Goal: Information Seeking & Learning: Learn about a topic

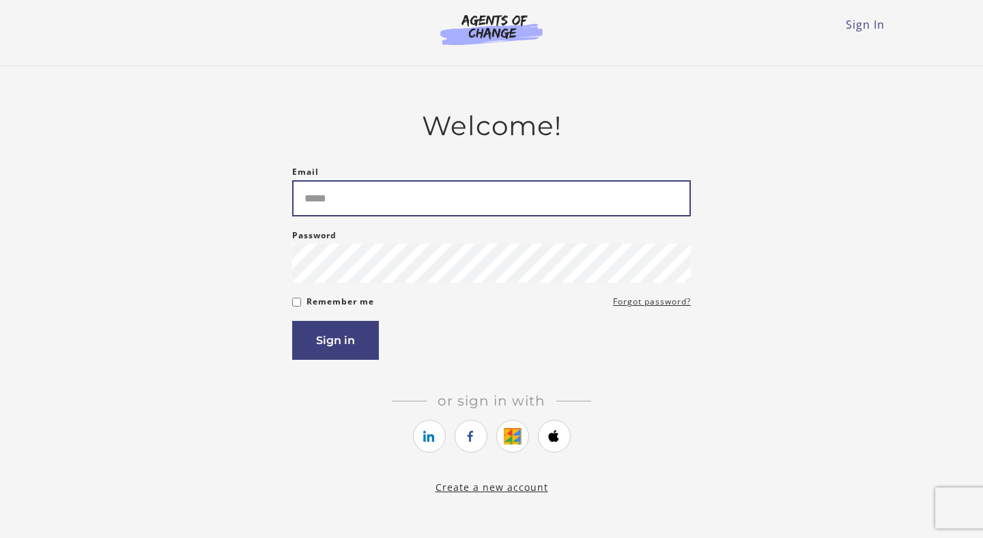
click at [376, 198] on input "Email" at bounding box center [491, 198] width 399 height 36
type input "**********"
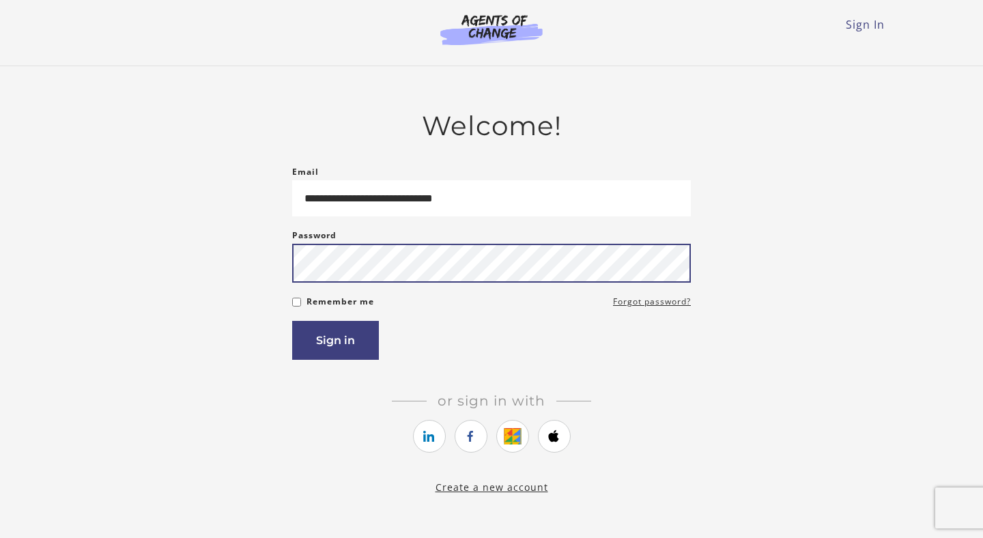
click at [292, 321] on button "Sign in" at bounding box center [335, 340] width 87 height 39
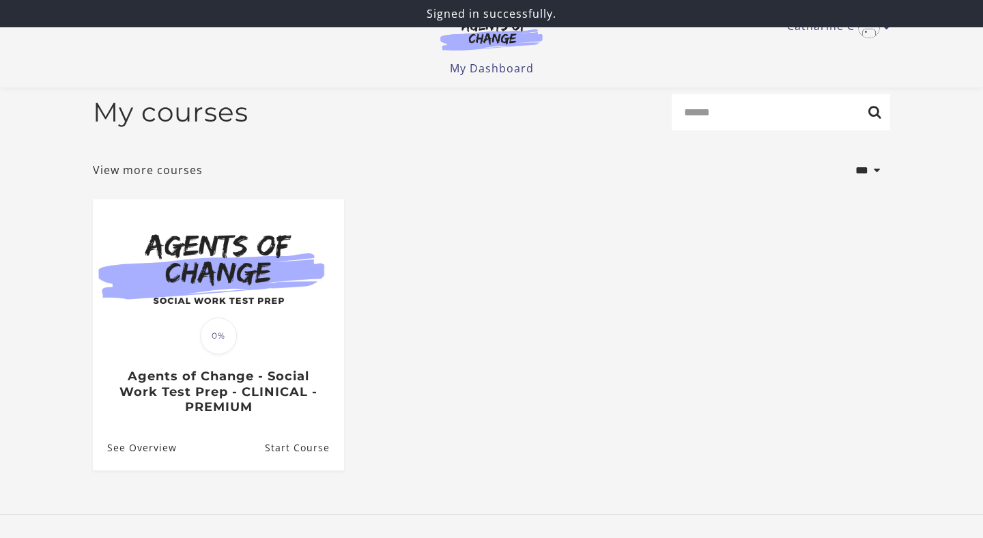
scroll to position [13, 0]
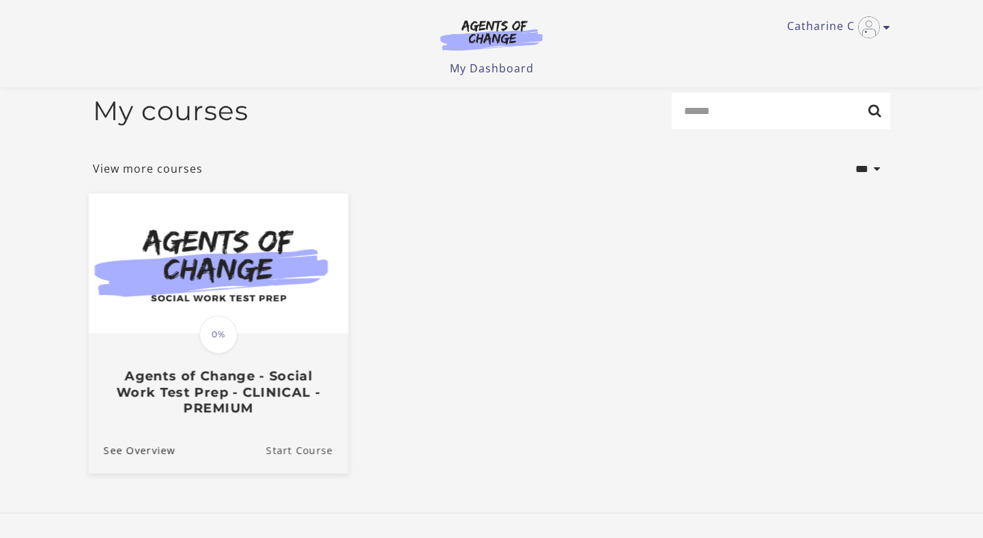
click at [299, 456] on link "Start Course" at bounding box center [307, 450] width 82 height 46
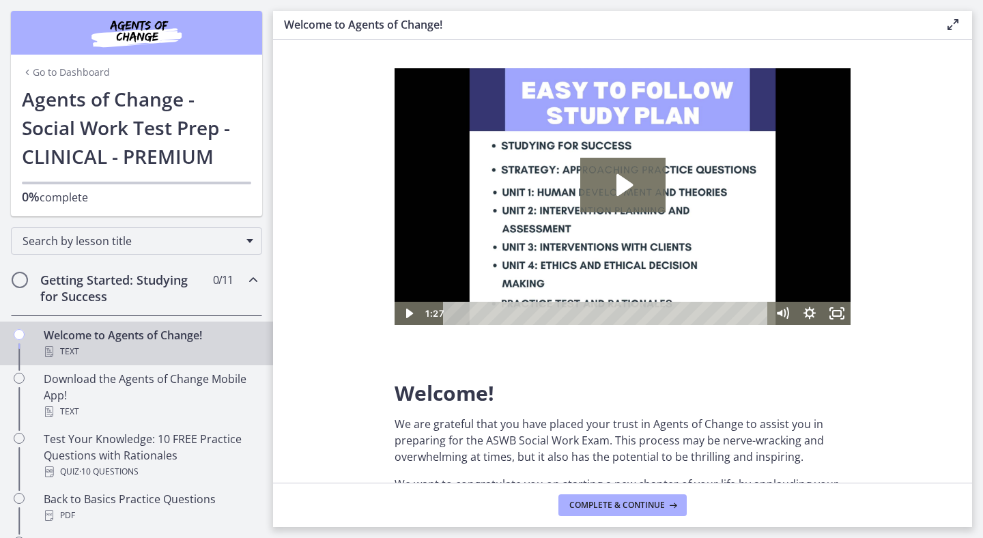
scroll to position [9, 0]
click at [626, 176] on icon "Play Video: c1o6hcmjueu5qasqsu00.mp4" at bounding box center [622, 185] width 85 height 55
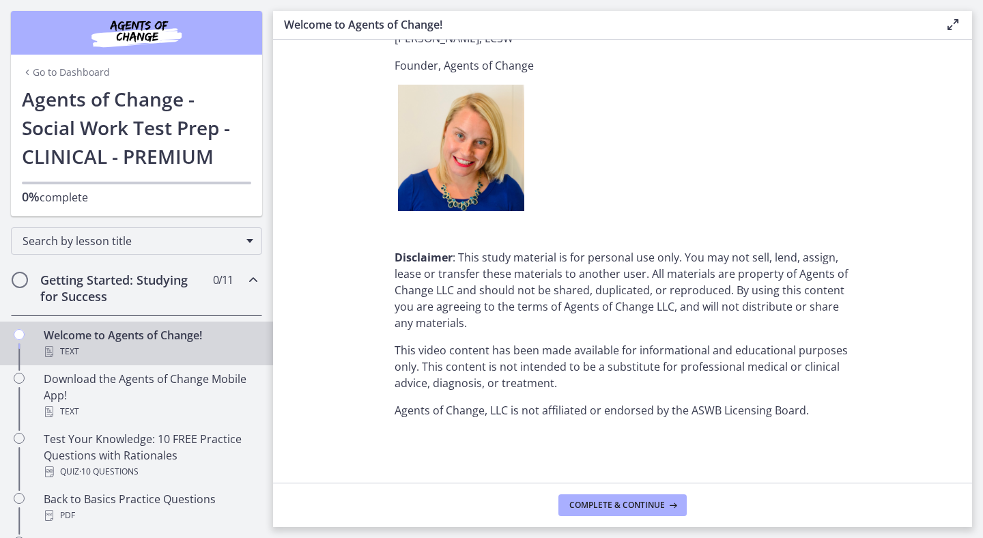
scroll to position [1685, 0]
click at [621, 516] on button "Complete & continue" at bounding box center [623, 505] width 128 height 22
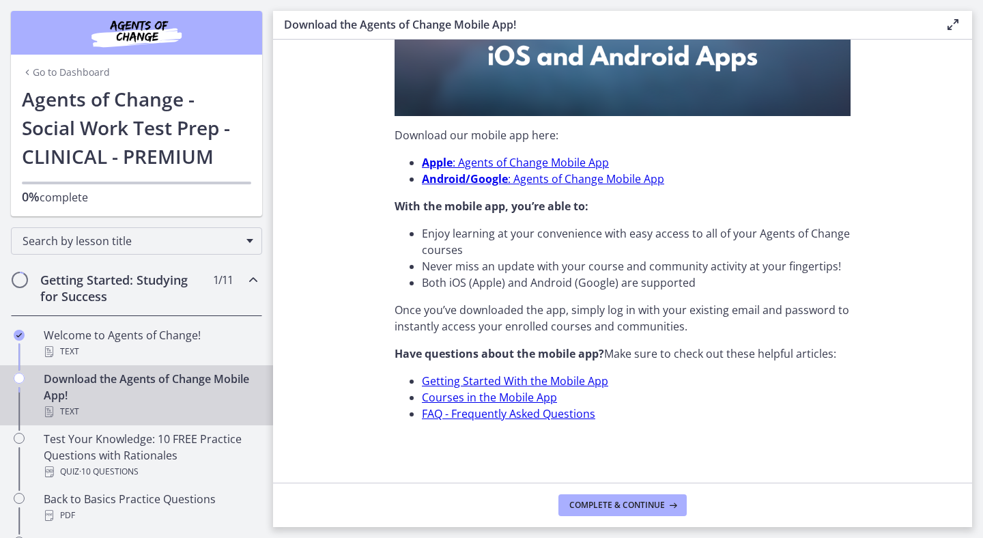
scroll to position [393, 0]
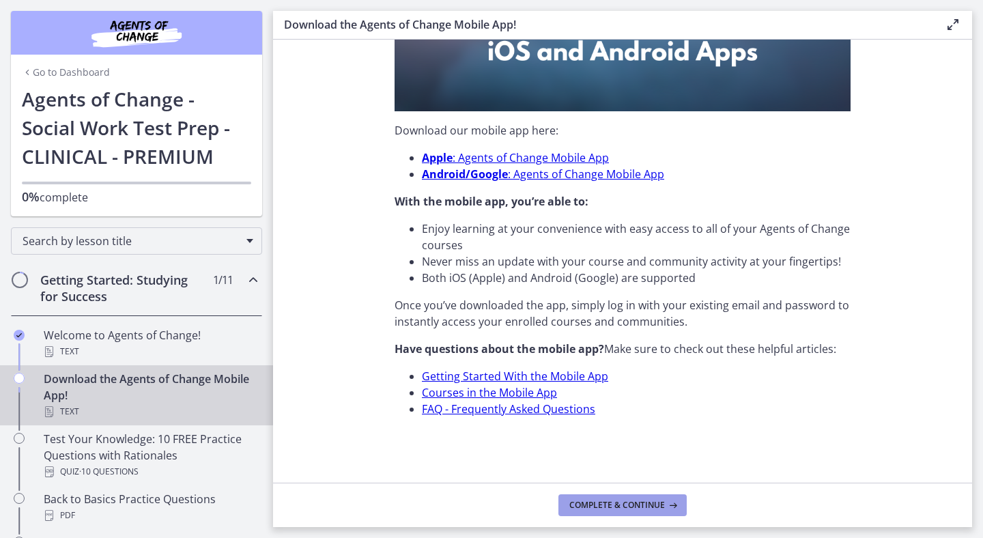
click at [615, 501] on span "Complete & continue" at bounding box center [618, 505] width 96 height 11
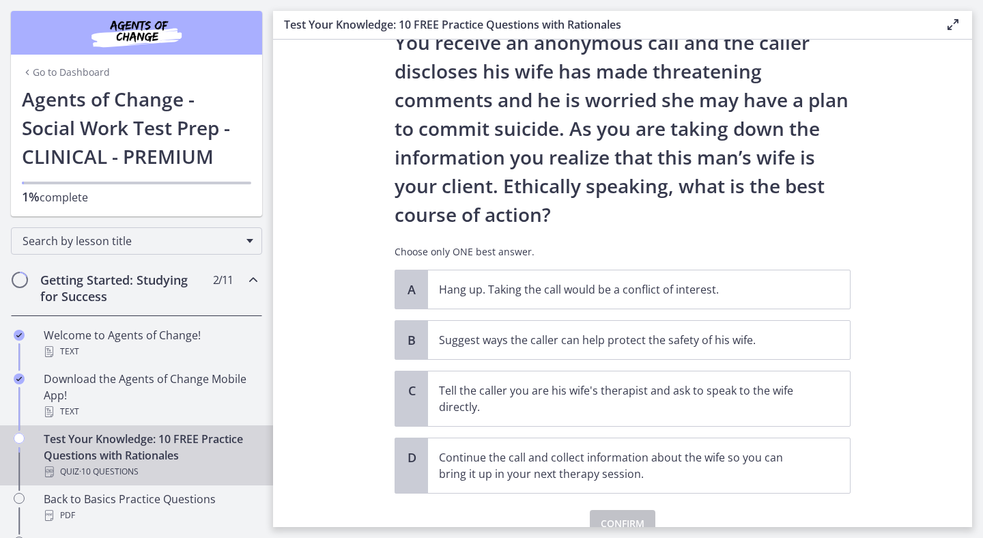
scroll to position [83, 0]
click at [788, 346] on p "Suggest ways the caller can help protect the safety of his wife." at bounding box center [625, 341] width 373 height 16
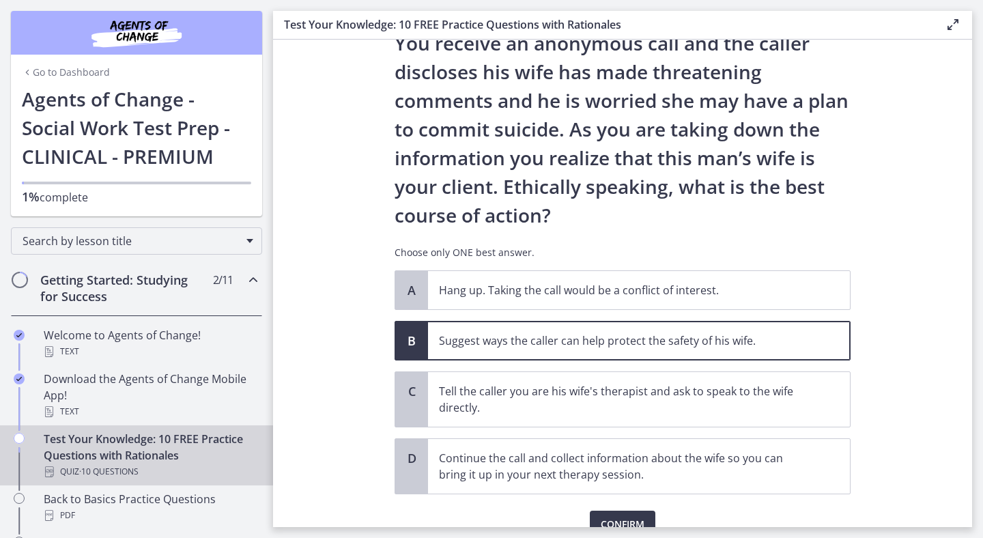
scroll to position [126, 0]
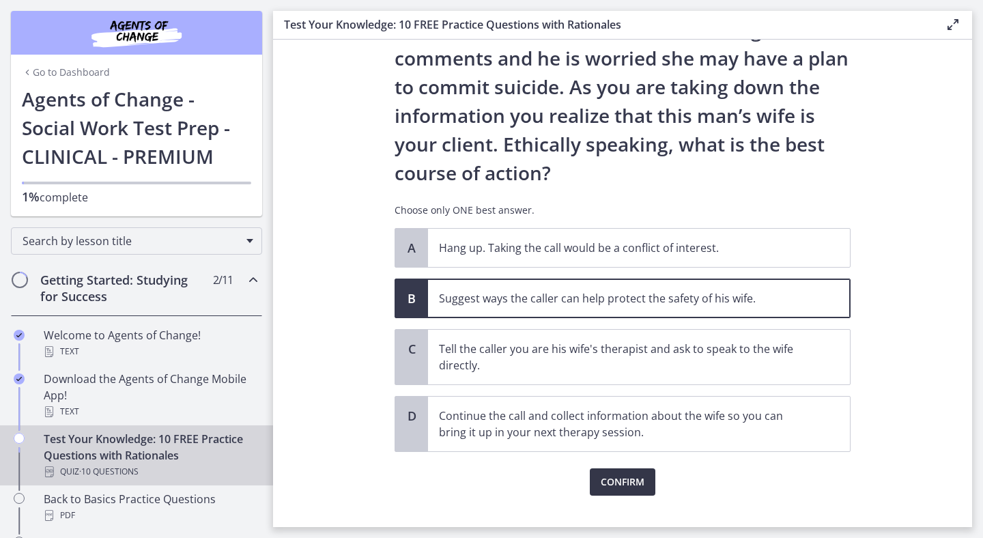
click at [622, 481] on span "Confirm" at bounding box center [623, 482] width 44 height 16
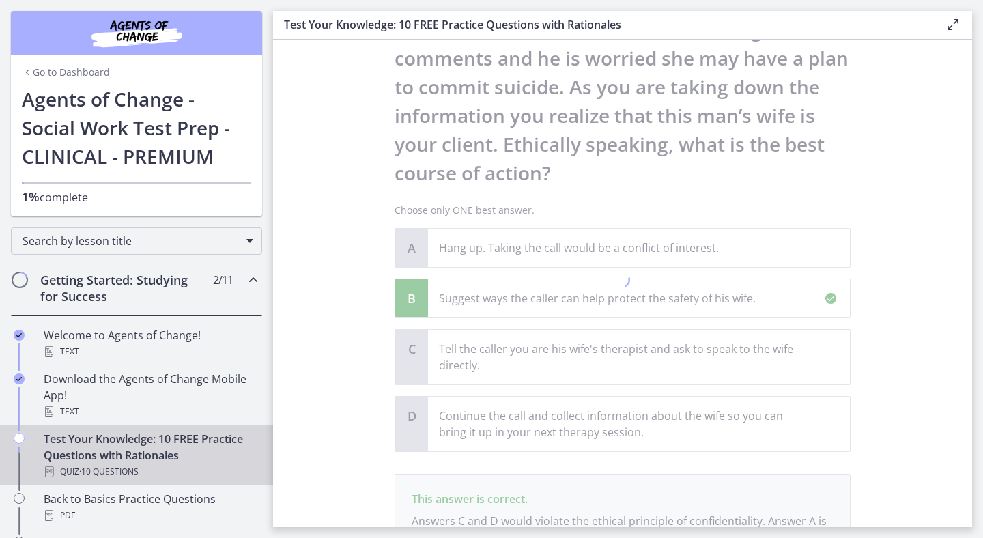
scroll to position [276, 0]
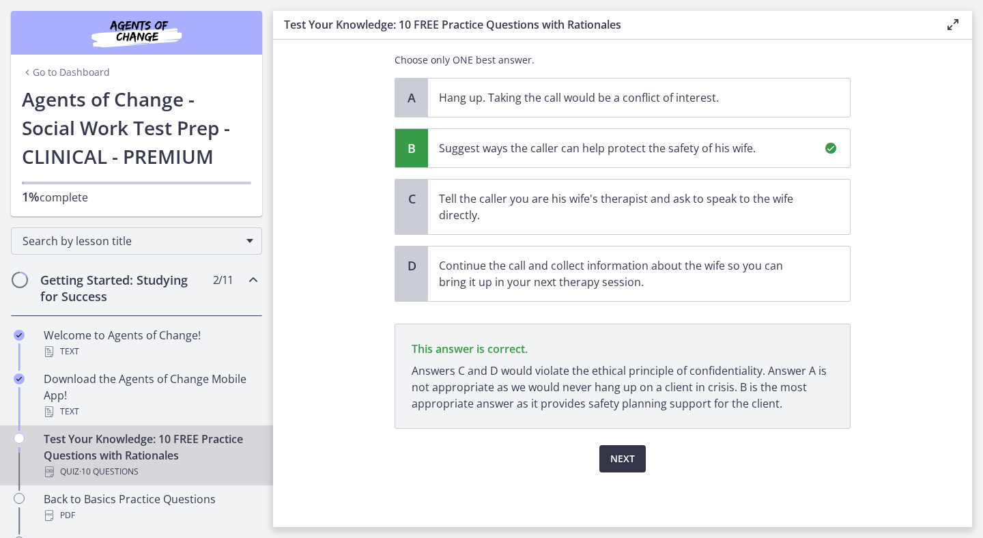
click at [628, 452] on span "Next" at bounding box center [623, 459] width 25 height 16
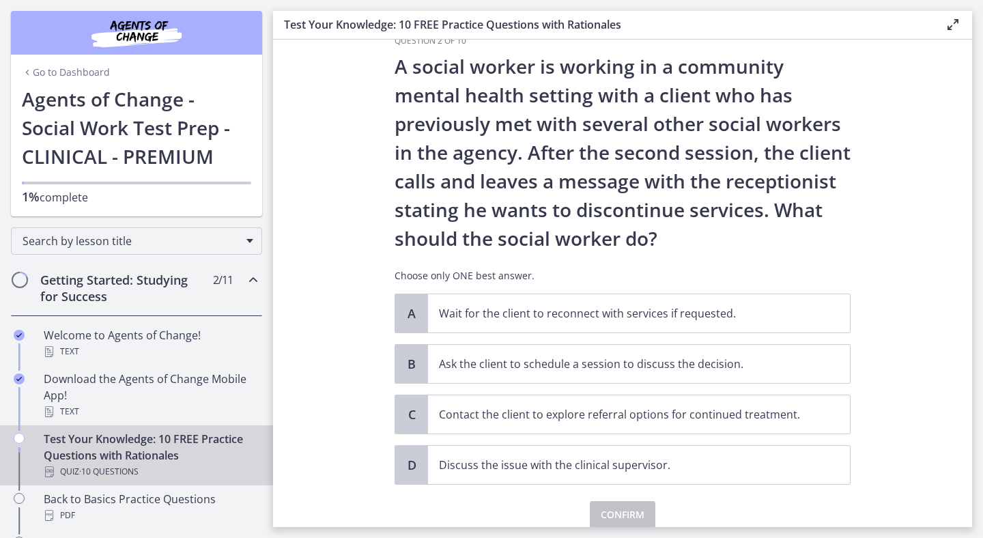
scroll to position [28, 0]
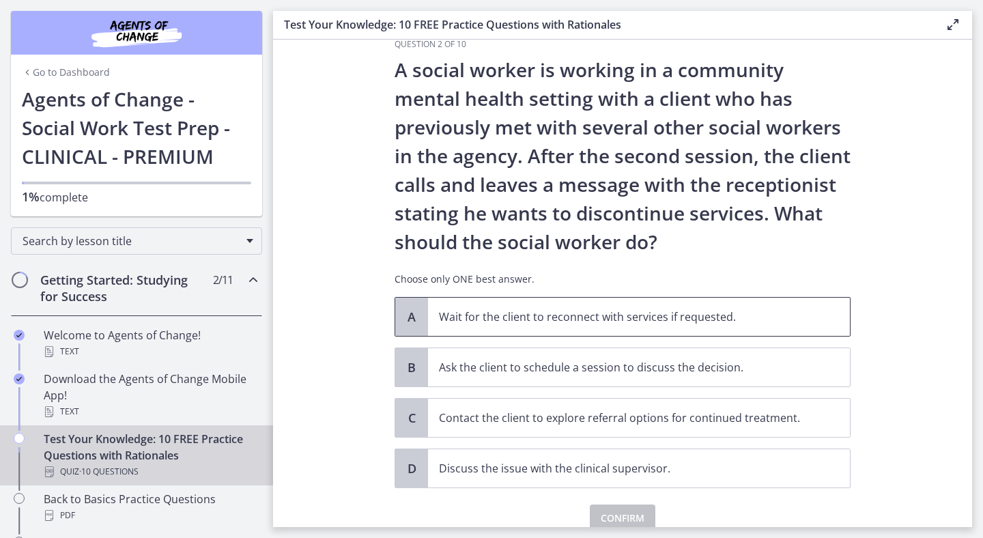
click at [652, 316] on p "Wait for the client to reconnect with services if requested." at bounding box center [625, 317] width 373 height 16
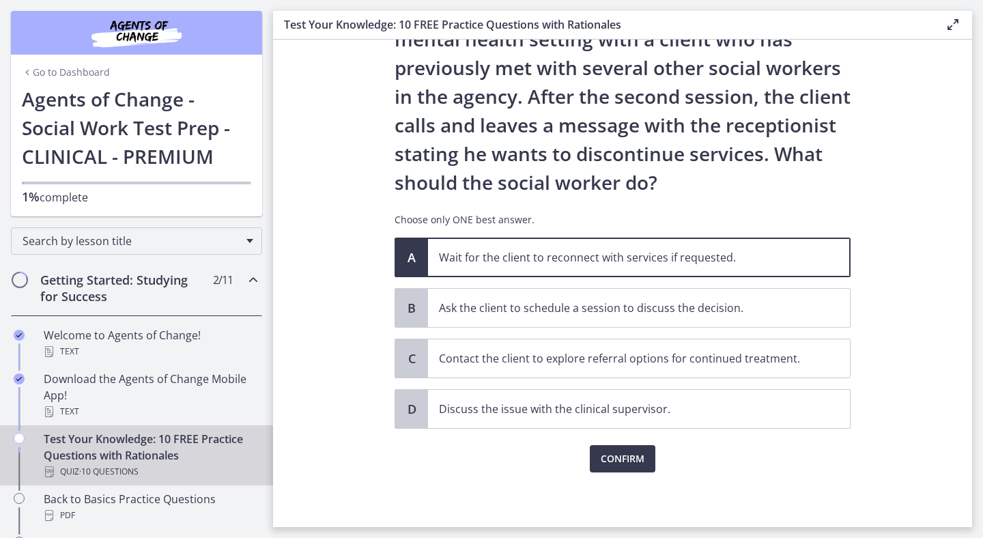
scroll to position [87, 0]
click at [621, 462] on span "Confirm" at bounding box center [623, 459] width 44 height 16
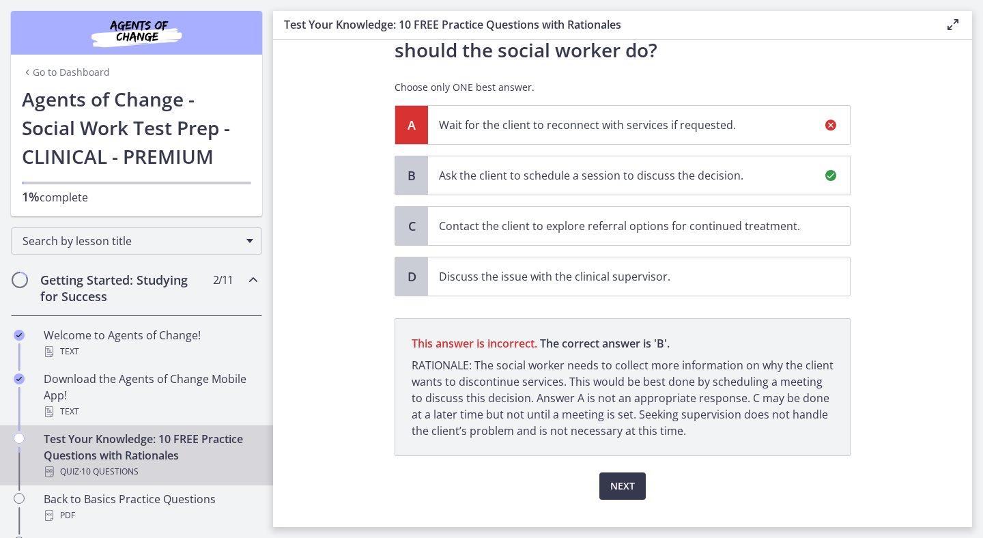
scroll to position [234, 0]
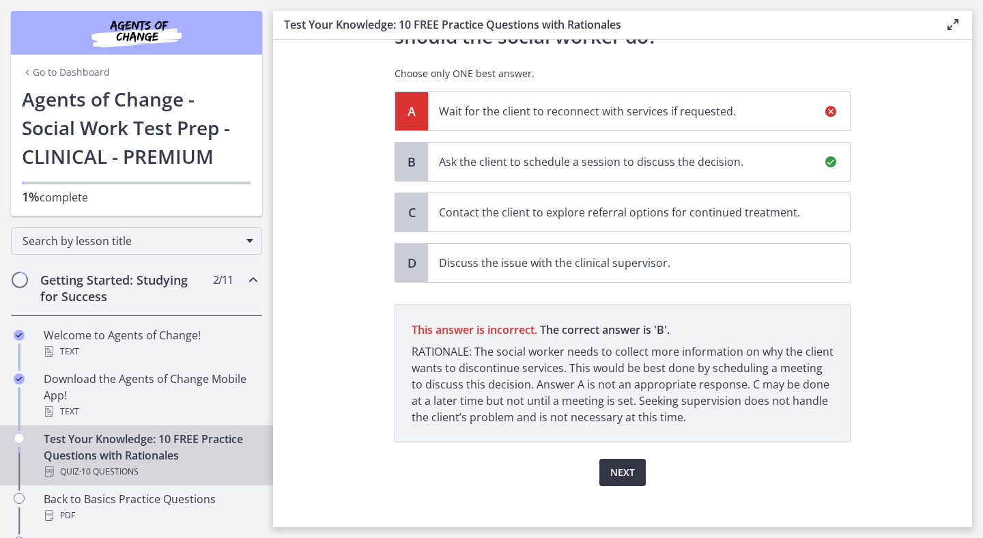
click at [624, 471] on span "Next" at bounding box center [623, 472] width 25 height 16
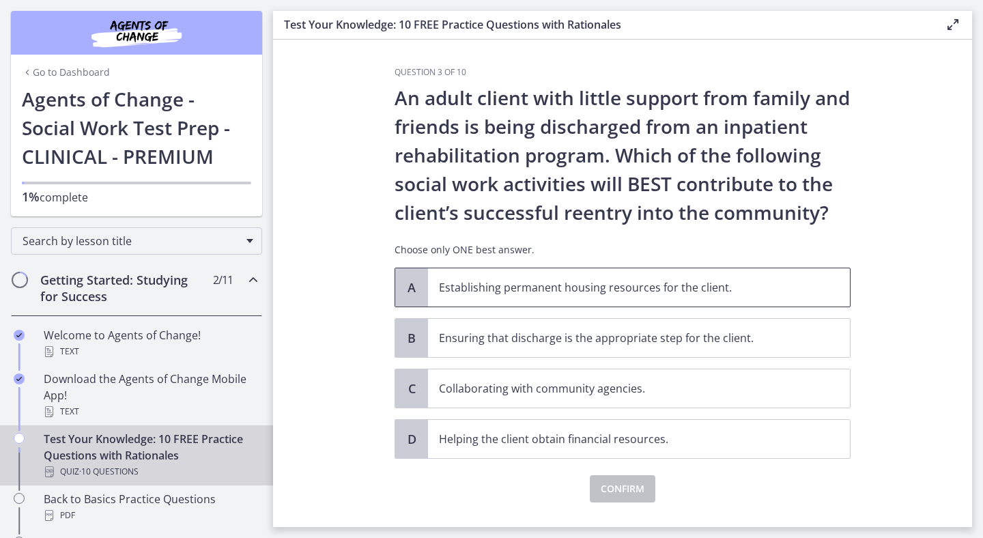
click at [665, 276] on span "Establishing permanent housing resources for the client." at bounding box center [639, 287] width 422 height 38
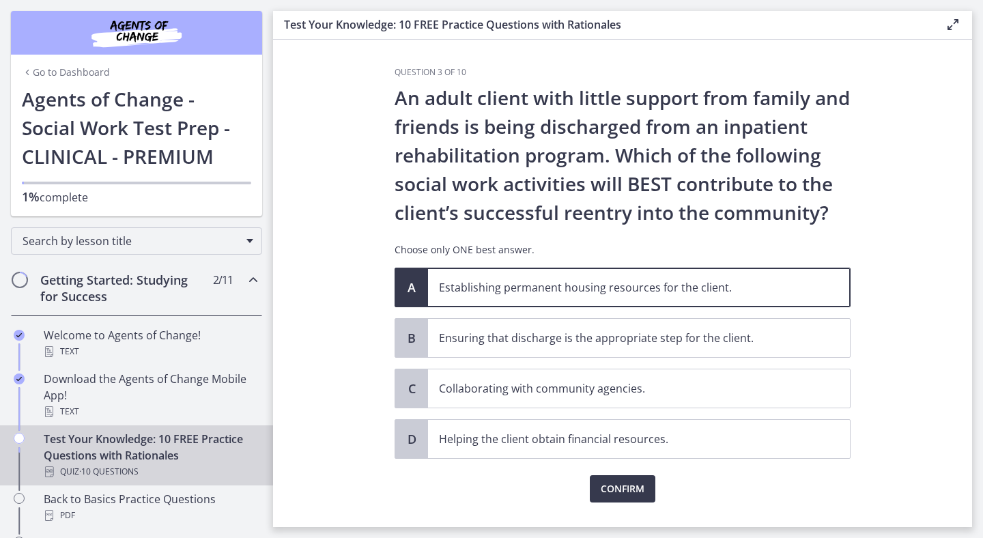
click at [623, 504] on div "Question 3 of 10 An adult client with little support from family and friends is…" at bounding box center [623, 297] width 478 height 460
click at [623, 479] on button "Confirm" at bounding box center [623, 488] width 66 height 27
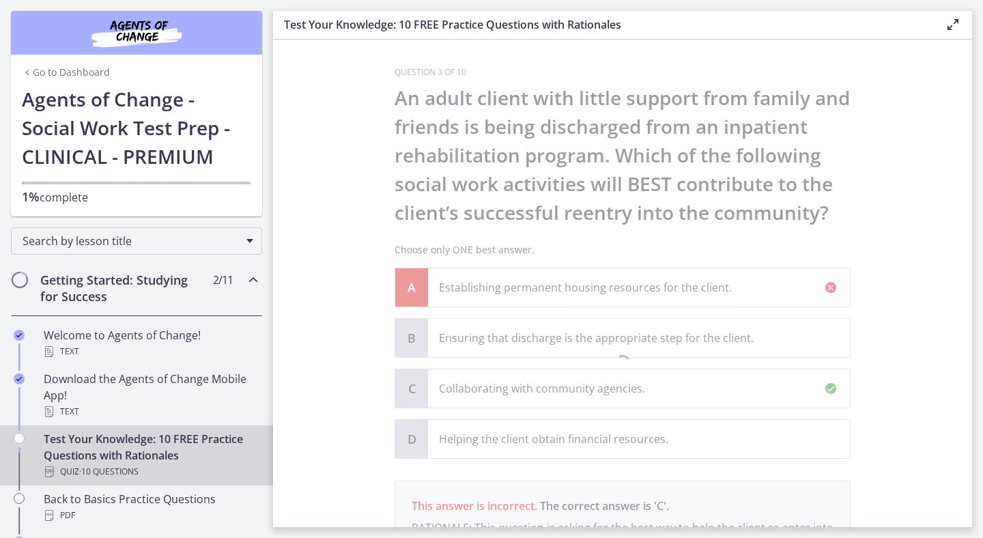
scroll to position [190, 0]
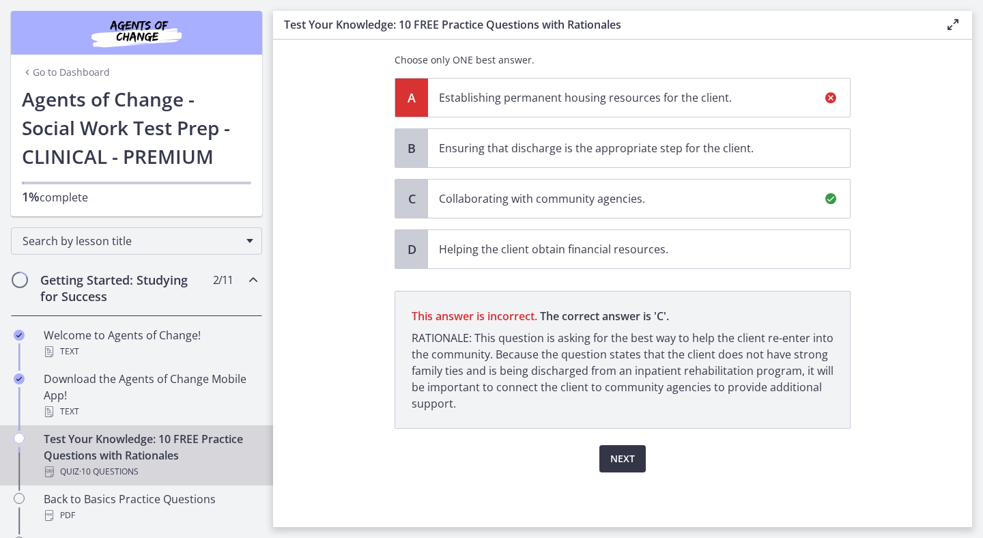
click at [627, 458] on span "Next" at bounding box center [623, 459] width 25 height 16
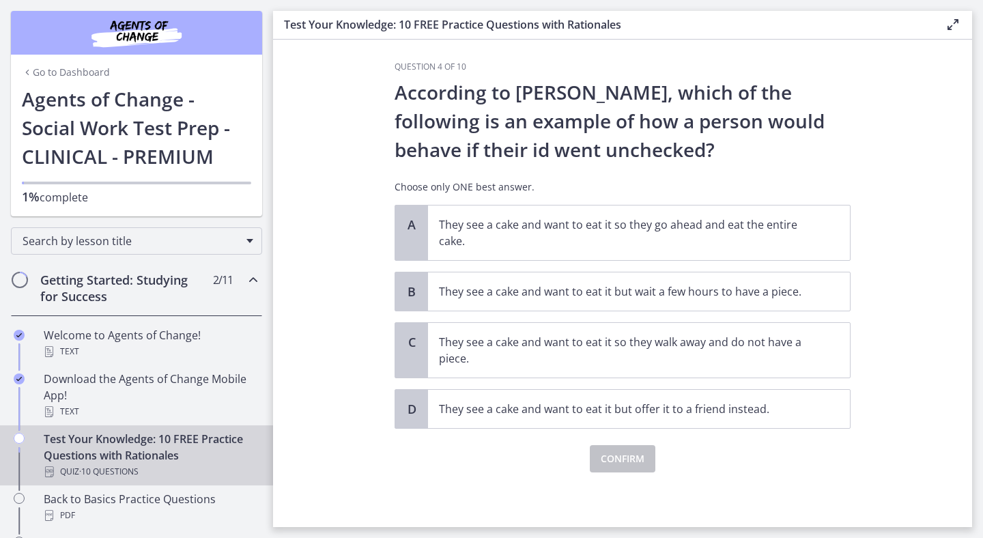
scroll to position [0, 0]
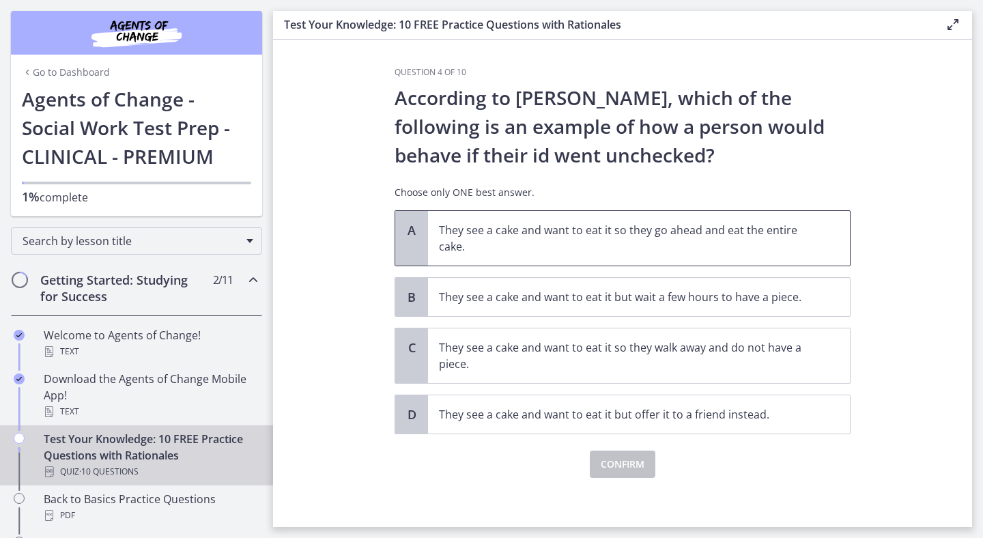
click at [557, 248] on p "They see a cake and want to eat it so they go ahead and eat the entire cake." at bounding box center [625, 238] width 373 height 33
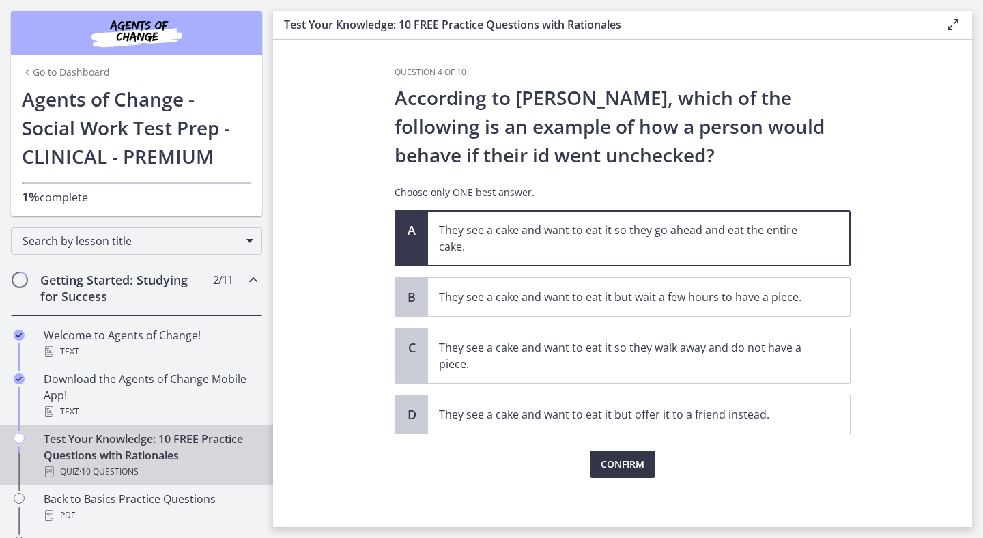
click at [625, 460] on span "Confirm" at bounding box center [623, 464] width 44 height 16
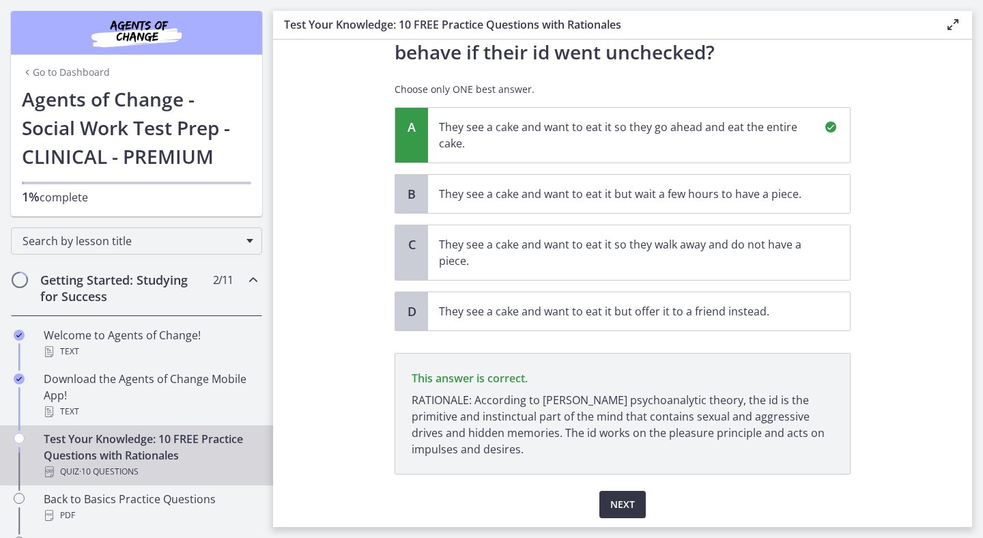
scroll to position [149, 0]
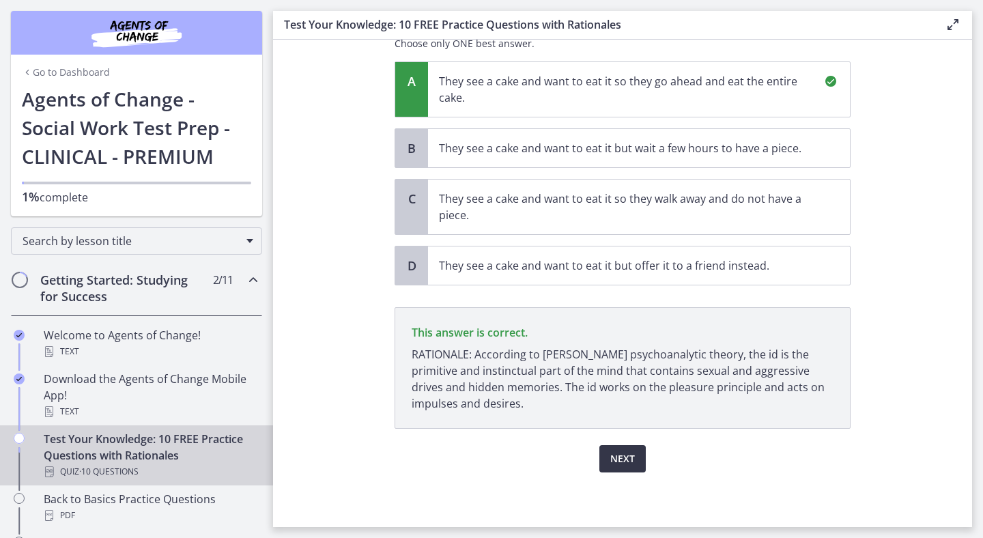
click at [619, 464] on span "Next" at bounding box center [623, 459] width 25 height 16
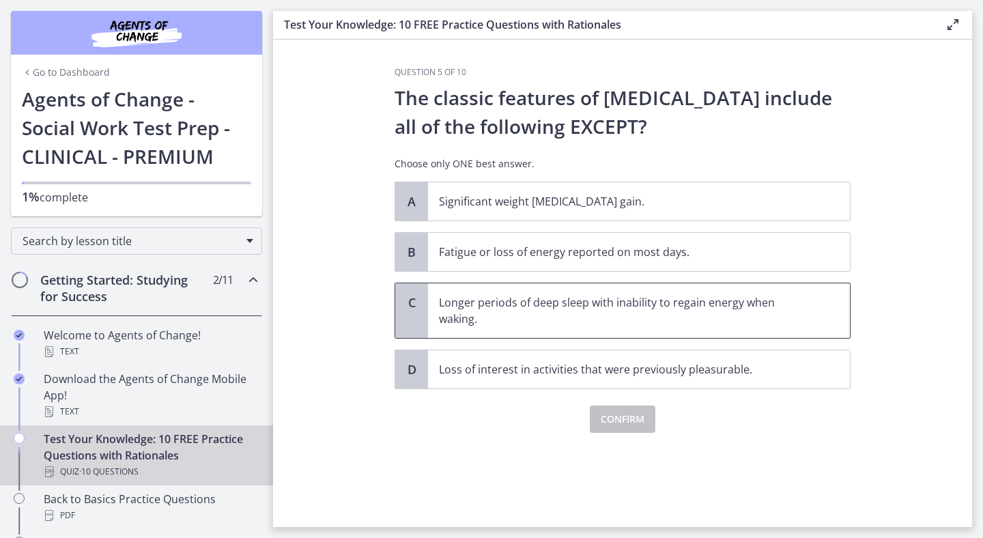
click at [516, 322] on p "Longer periods of deep sleep with inability to regain energy when waking." at bounding box center [625, 310] width 373 height 33
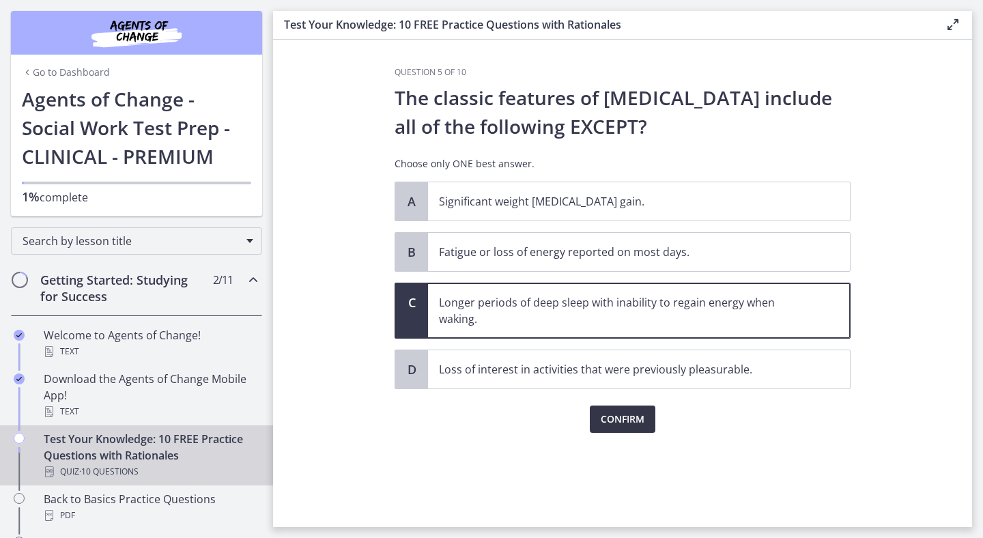
click at [624, 427] on span "Confirm" at bounding box center [623, 419] width 44 height 16
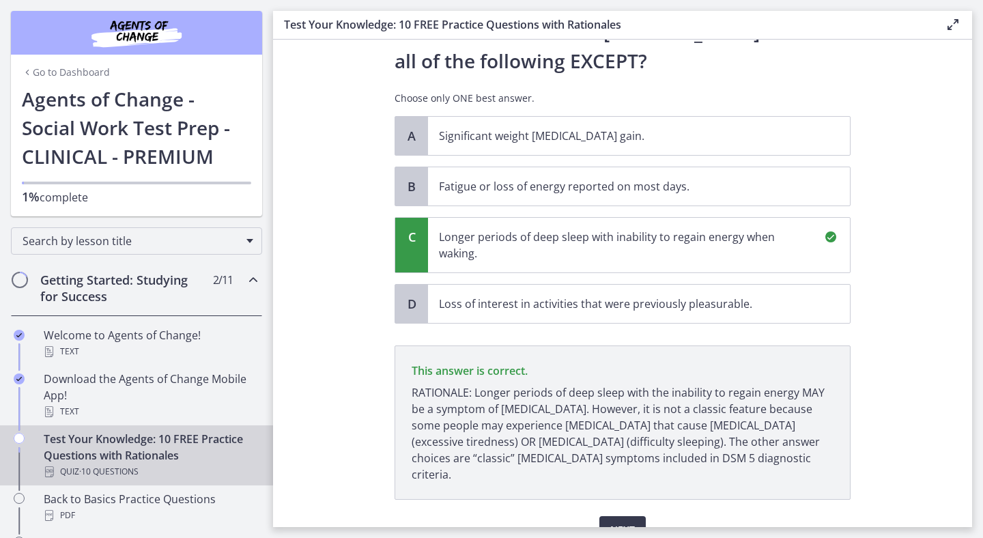
scroll to position [120, 0]
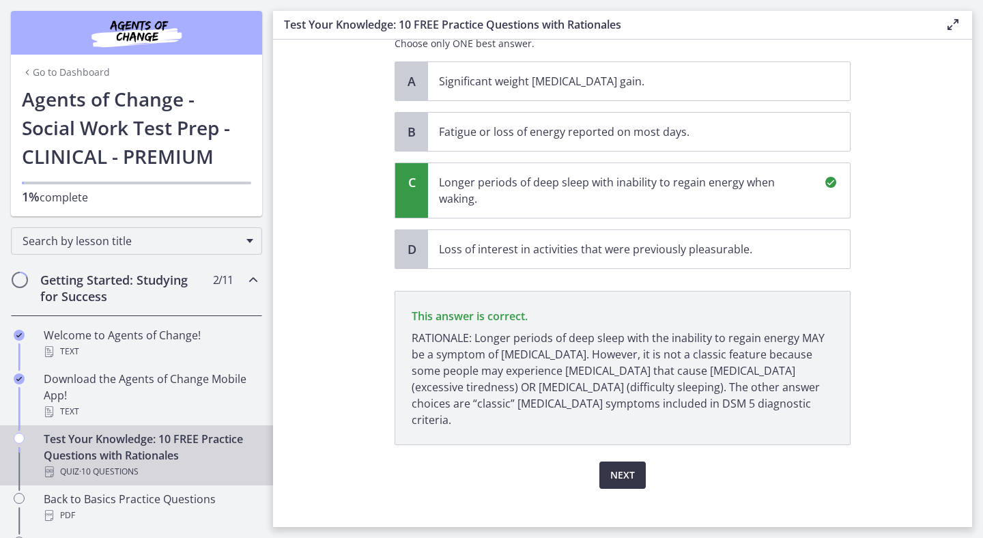
click at [619, 467] on span "Next" at bounding box center [623, 475] width 25 height 16
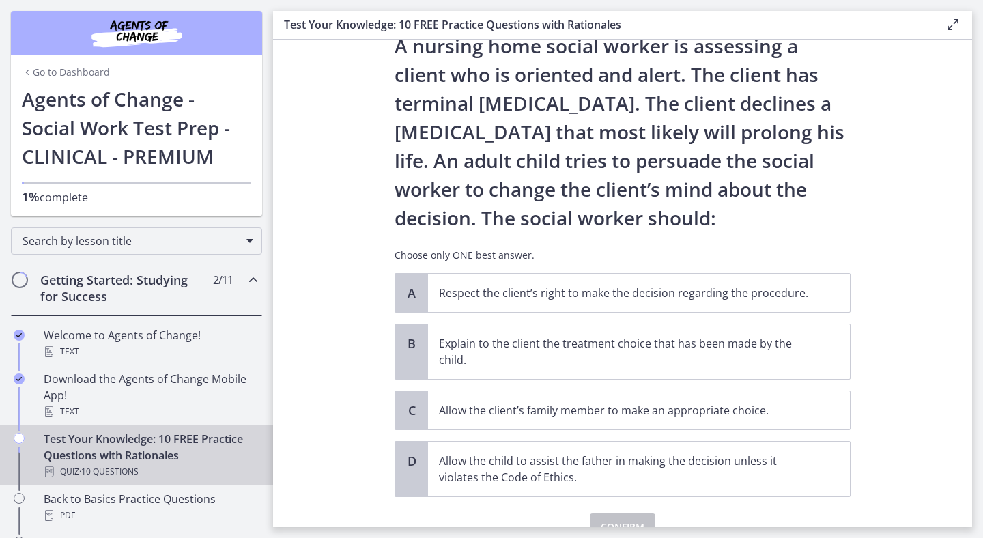
scroll to position [53, 0]
click at [604, 303] on span "Respect the client’s right to make the decision regarding the procedure." at bounding box center [639, 292] width 422 height 38
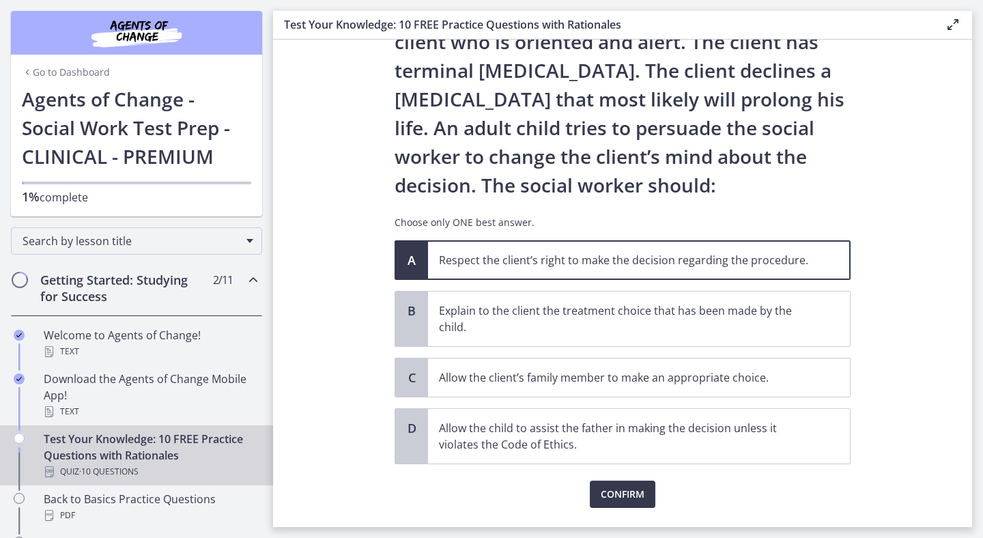
scroll to position [120, 0]
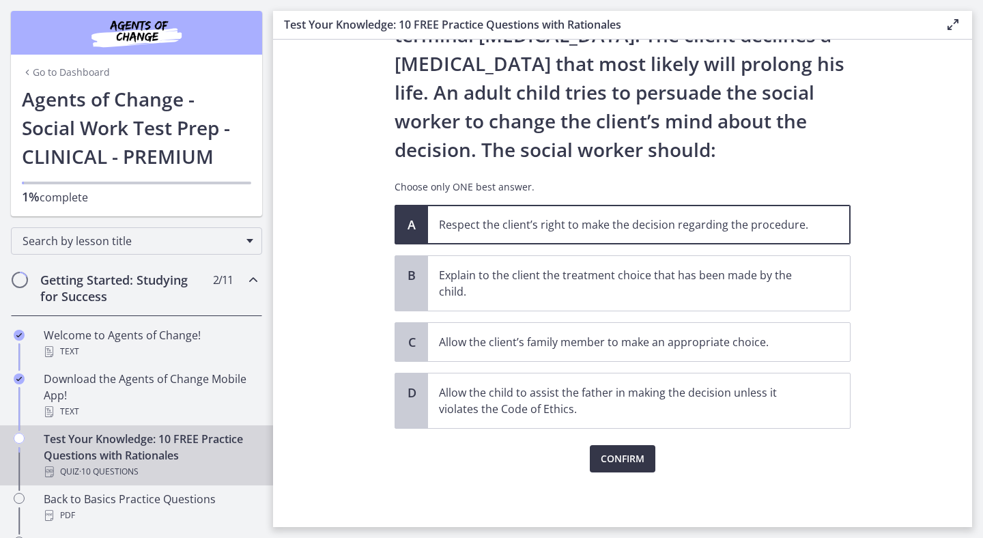
click at [628, 468] on button "Confirm" at bounding box center [623, 458] width 66 height 27
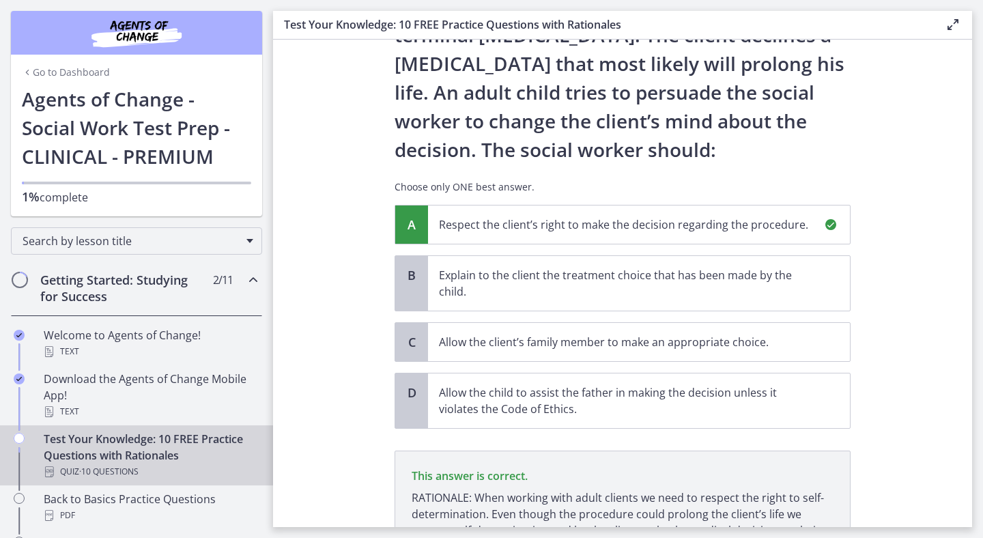
scroll to position [264, 0]
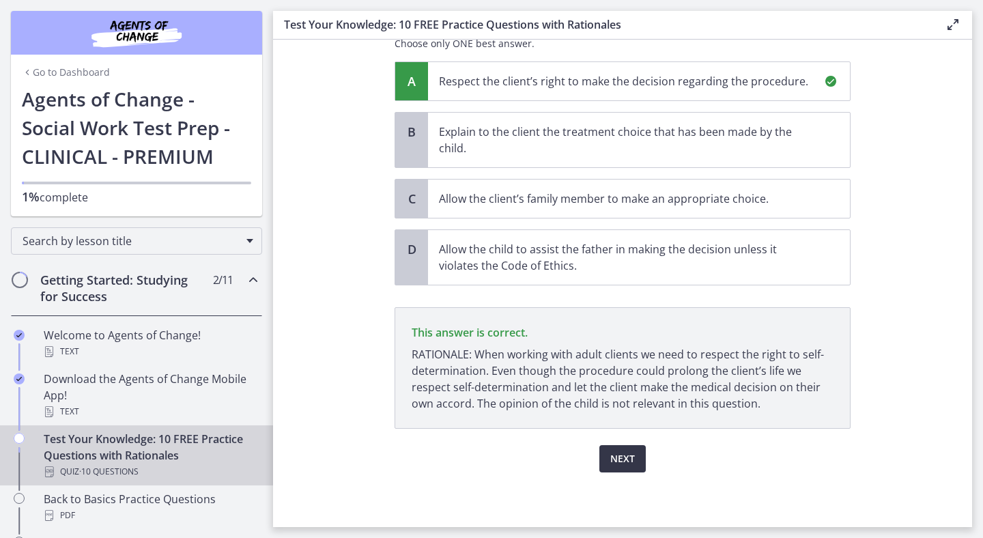
click at [611, 460] on span "Next" at bounding box center [623, 459] width 25 height 16
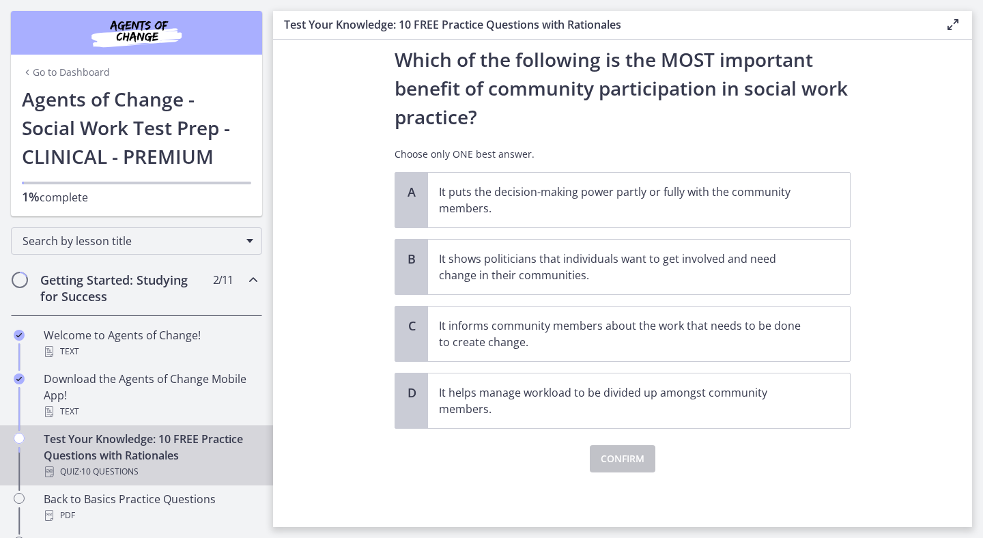
scroll to position [0, 0]
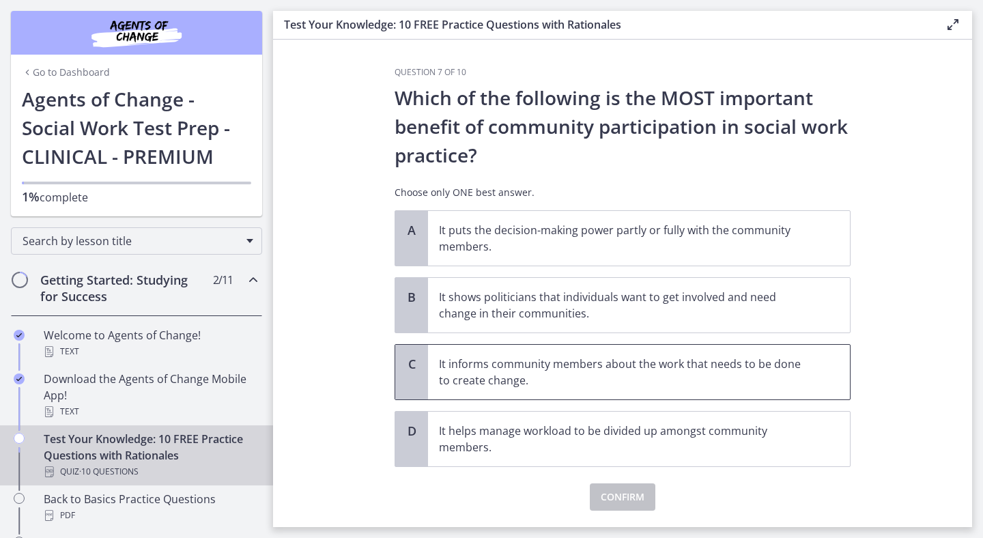
click at [528, 367] on p "It informs community members about the work that needs to be done to create cha…" at bounding box center [625, 372] width 373 height 33
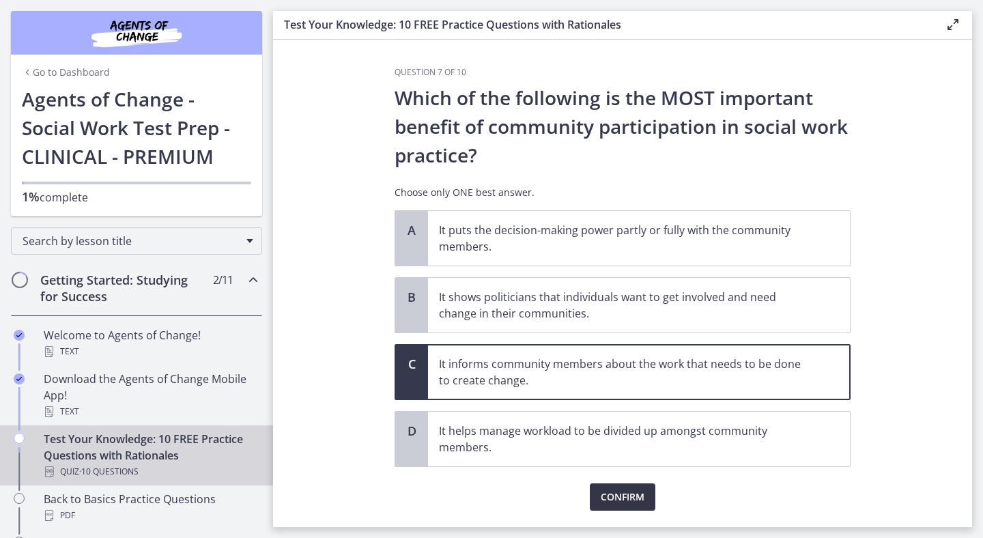
click at [630, 495] on span "Confirm" at bounding box center [623, 497] width 44 height 16
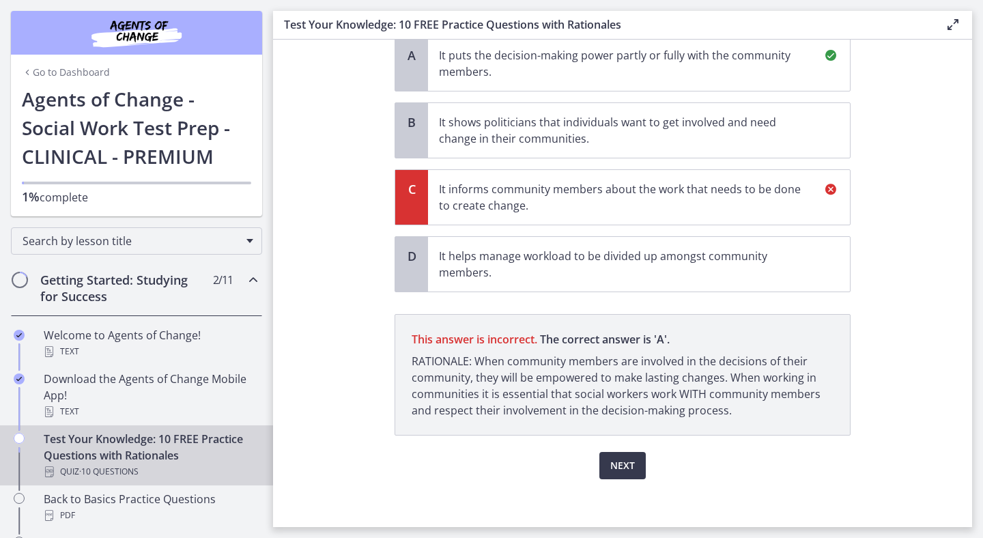
scroll to position [182, 0]
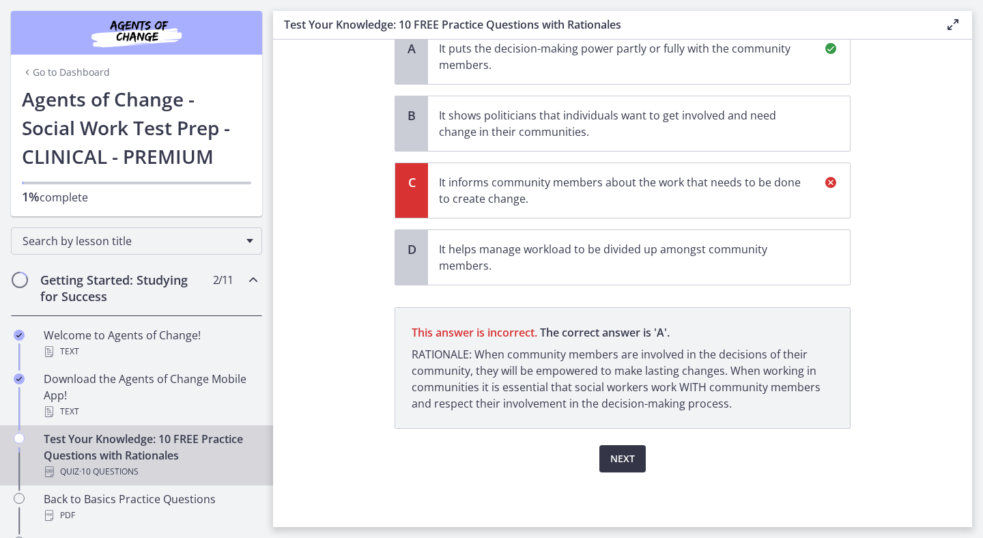
click at [622, 455] on span "Next" at bounding box center [623, 459] width 25 height 16
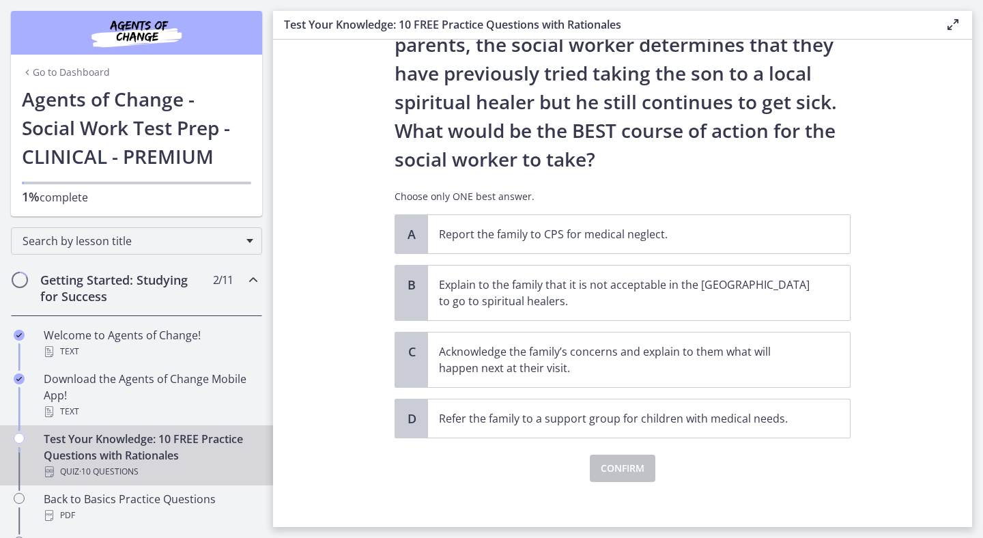
scroll to position [235, 0]
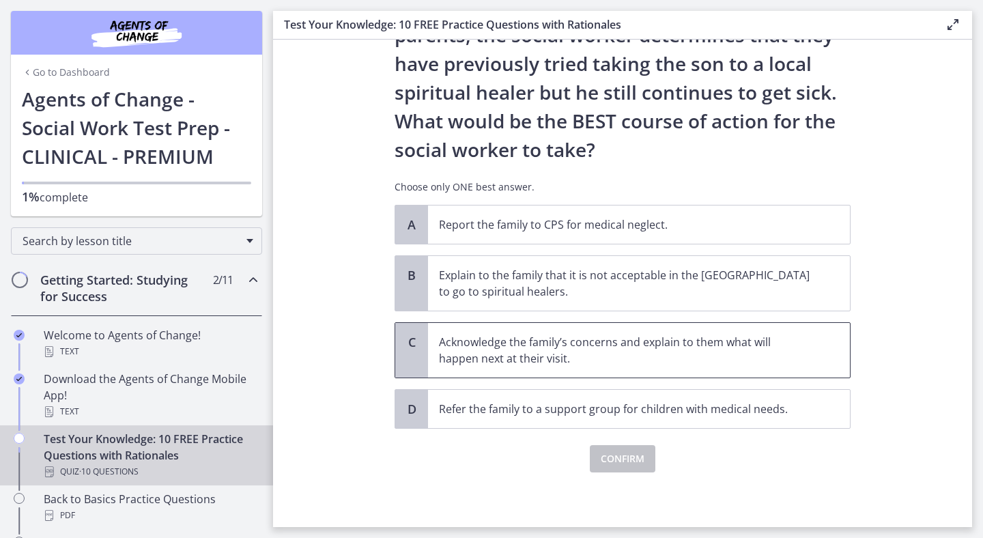
click at [725, 354] on p "Acknowledge the family’s concerns and explain to them what will happen next at …" at bounding box center [625, 350] width 373 height 33
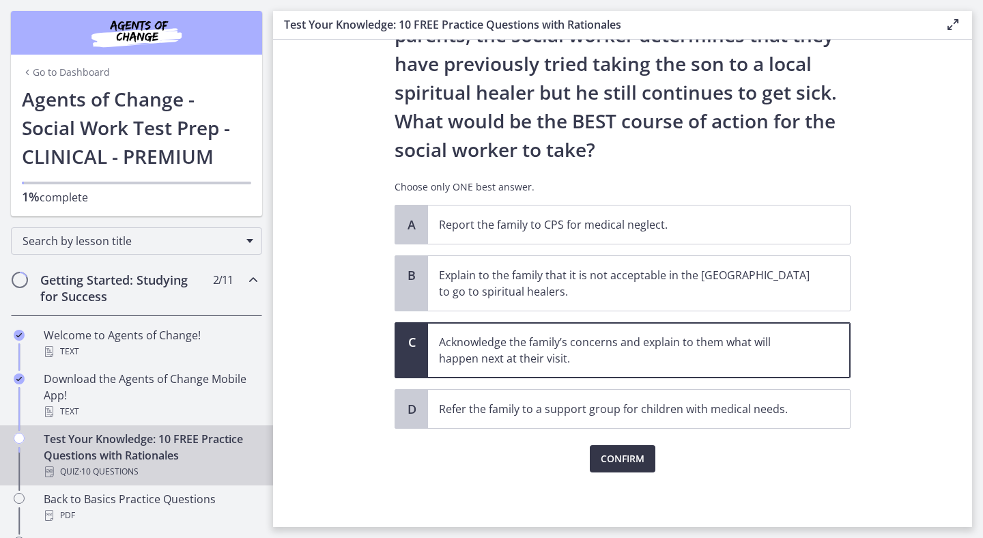
click at [622, 445] on button "Confirm" at bounding box center [623, 458] width 66 height 27
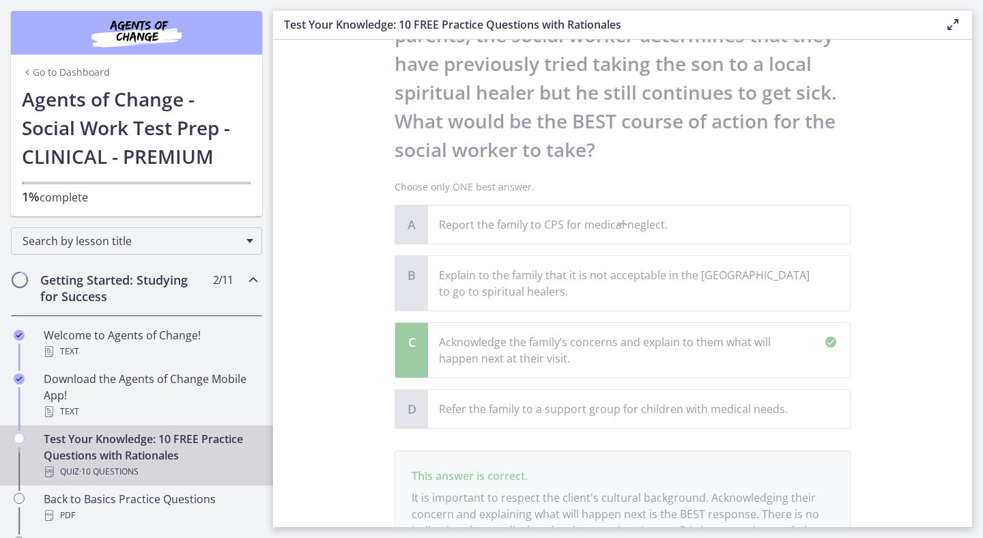
scroll to position [395, 0]
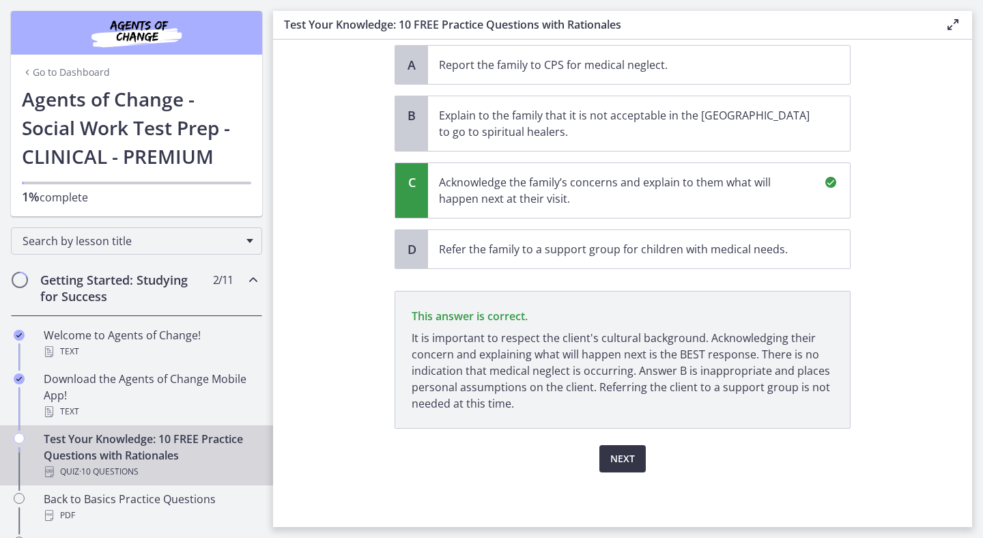
click at [618, 457] on span "Next" at bounding box center [623, 459] width 25 height 16
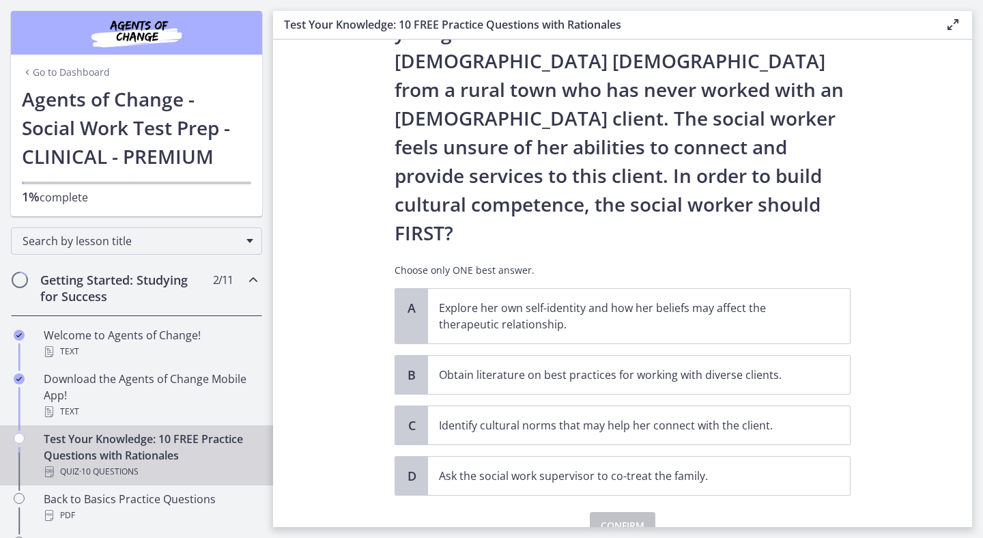
scroll to position [161, 0]
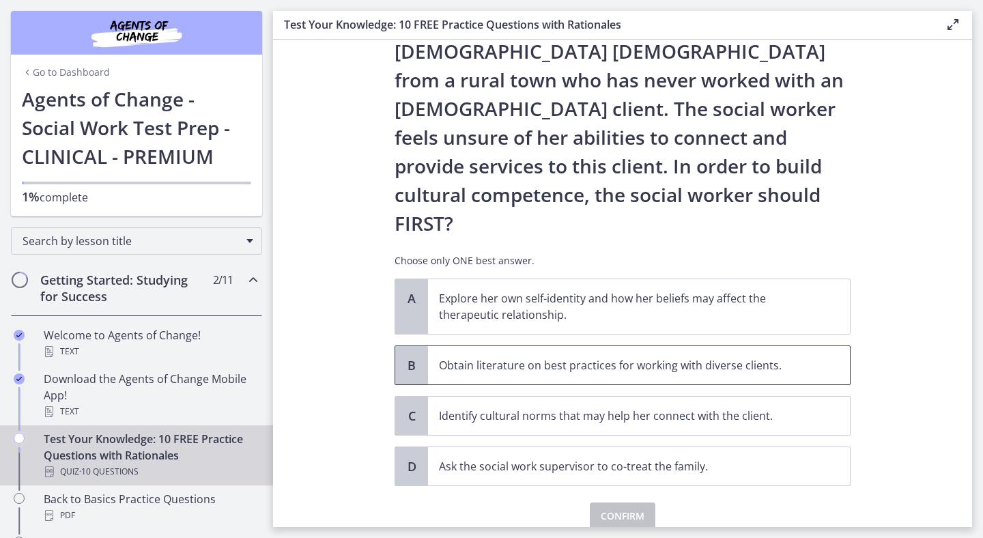
click at [647, 357] on p "Obtain literature on best practices for working with diverse clients." at bounding box center [625, 365] width 373 height 16
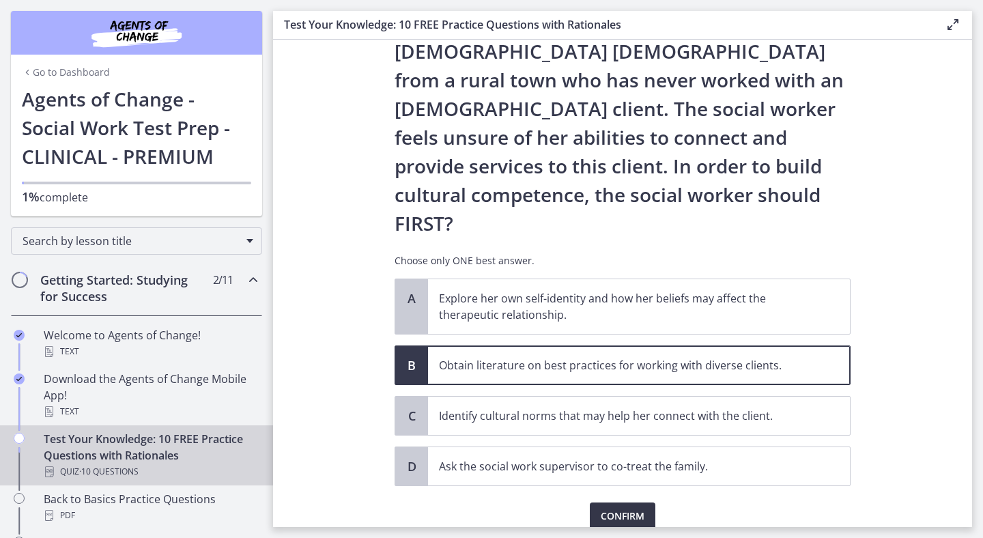
click at [618, 508] on span "Confirm" at bounding box center [623, 516] width 44 height 16
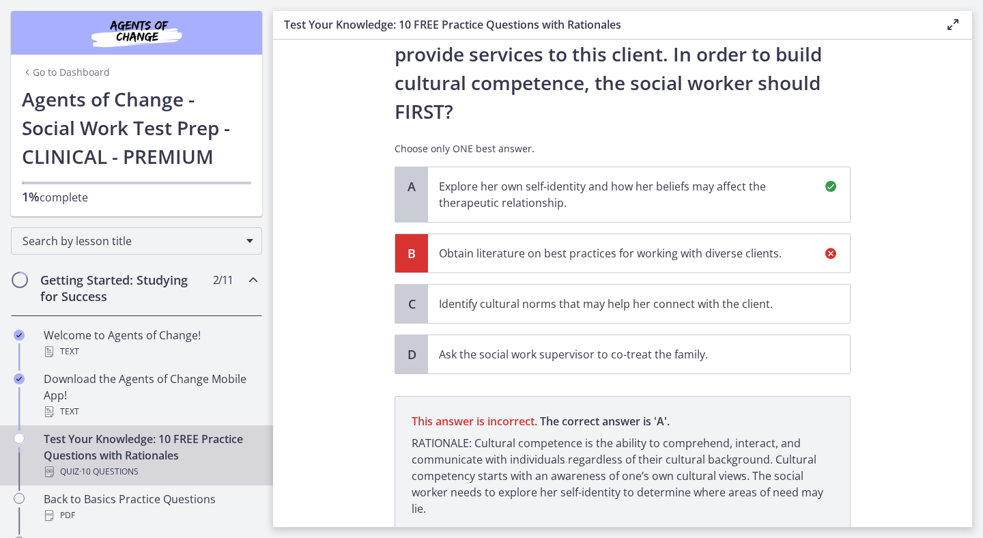
scroll to position [321, 0]
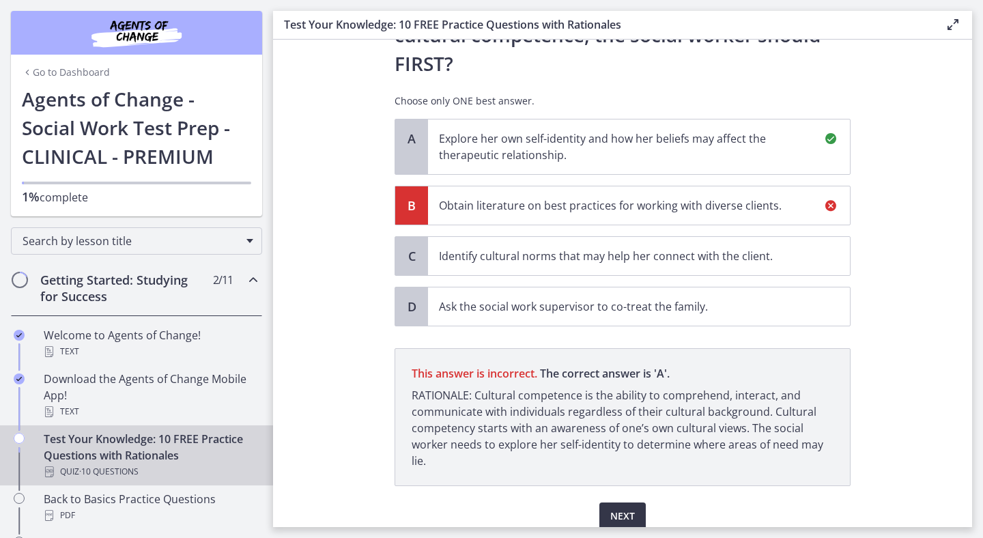
click at [623, 503] on button "Next" at bounding box center [623, 516] width 46 height 27
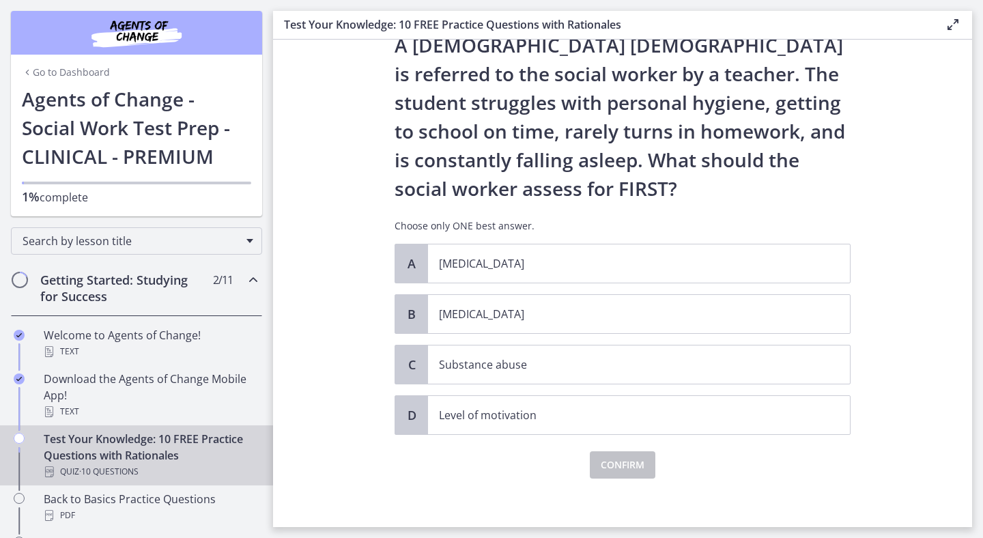
scroll to position [59, 0]
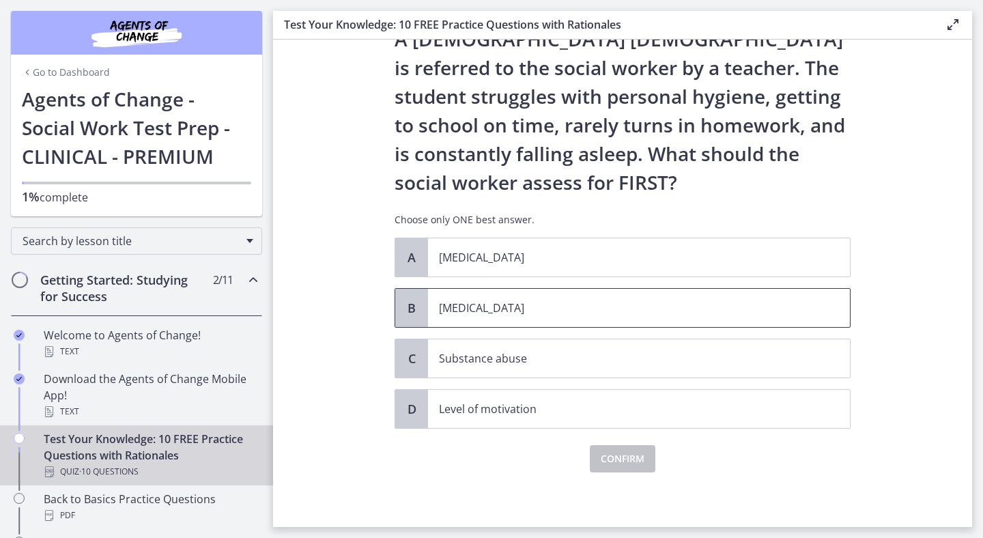
click at [568, 308] on p "[MEDICAL_DATA]" at bounding box center [625, 308] width 373 height 16
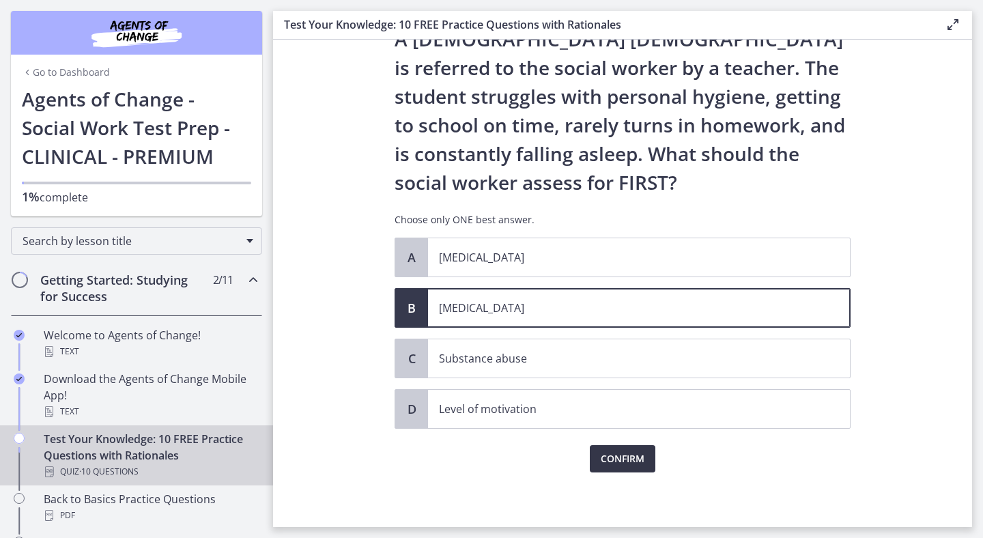
click at [619, 466] on span "Confirm" at bounding box center [623, 459] width 44 height 16
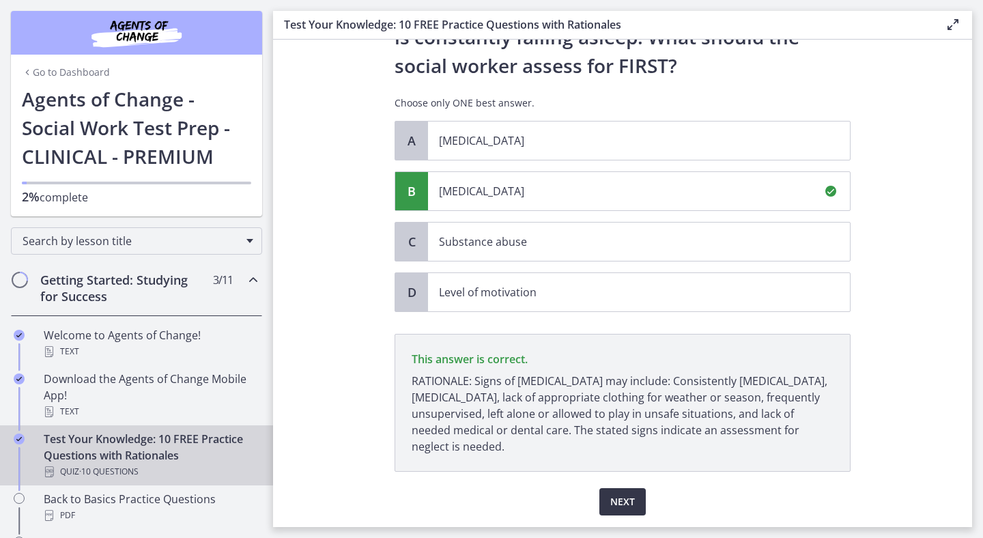
scroll to position [219, 0]
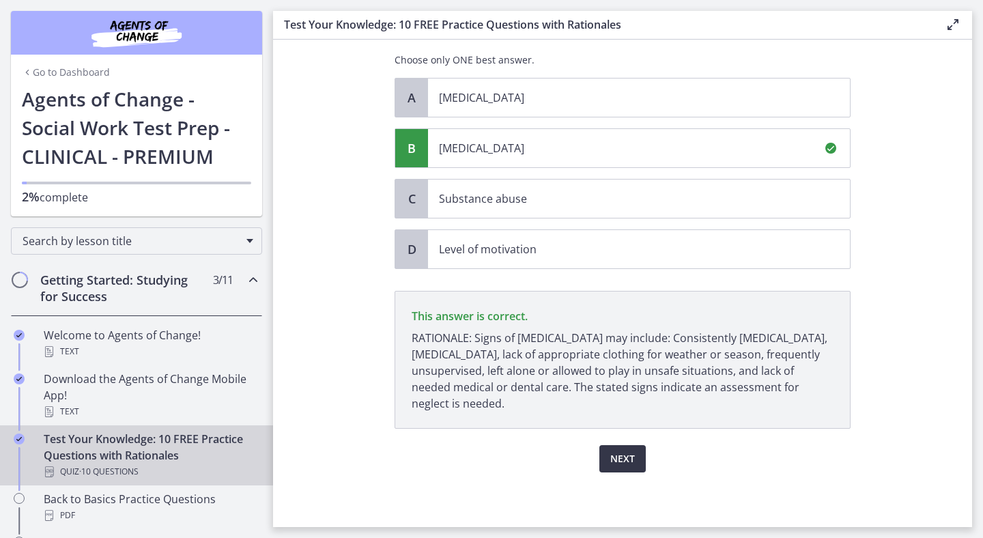
click at [627, 465] on span "Next" at bounding box center [623, 459] width 25 height 16
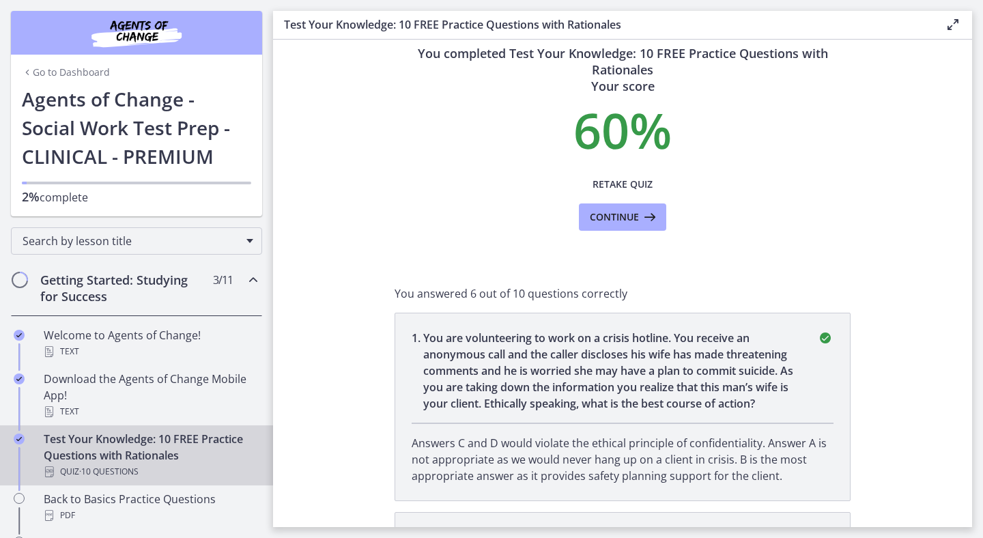
scroll to position [0, 0]
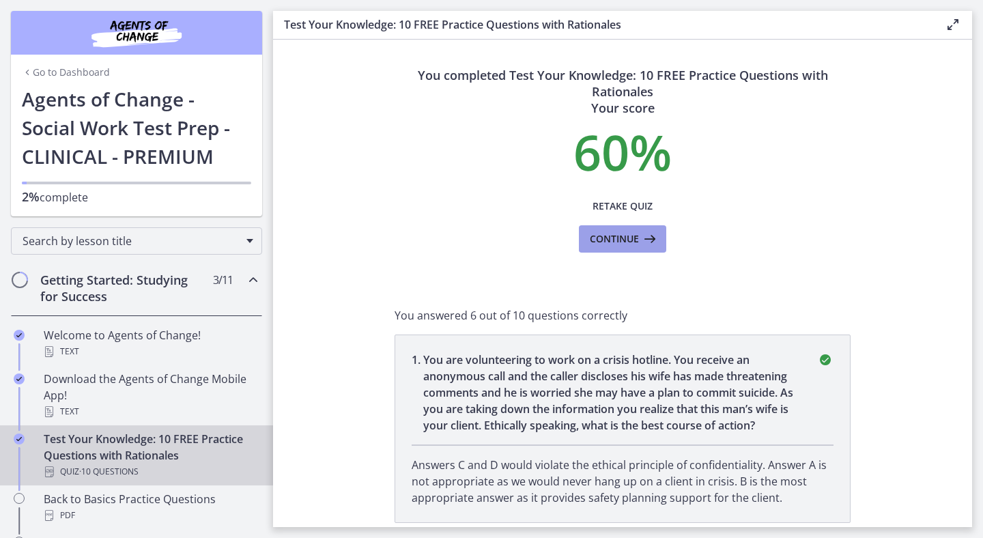
click at [635, 241] on span "Continue" at bounding box center [614, 239] width 49 height 16
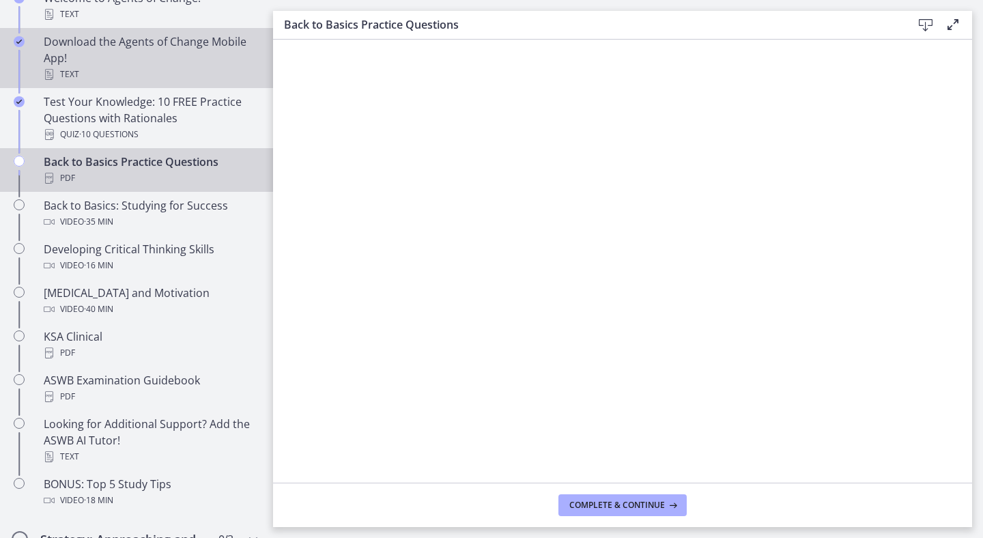
scroll to position [346, 0]
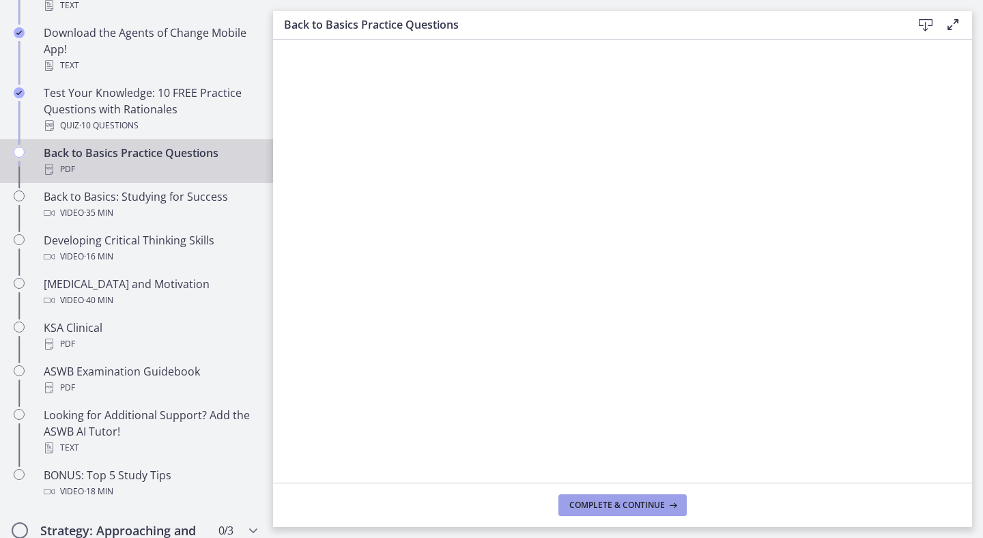
click at [620, 507] on span "Complete & continue" at bounding box center [618, 505] width 96 height 11
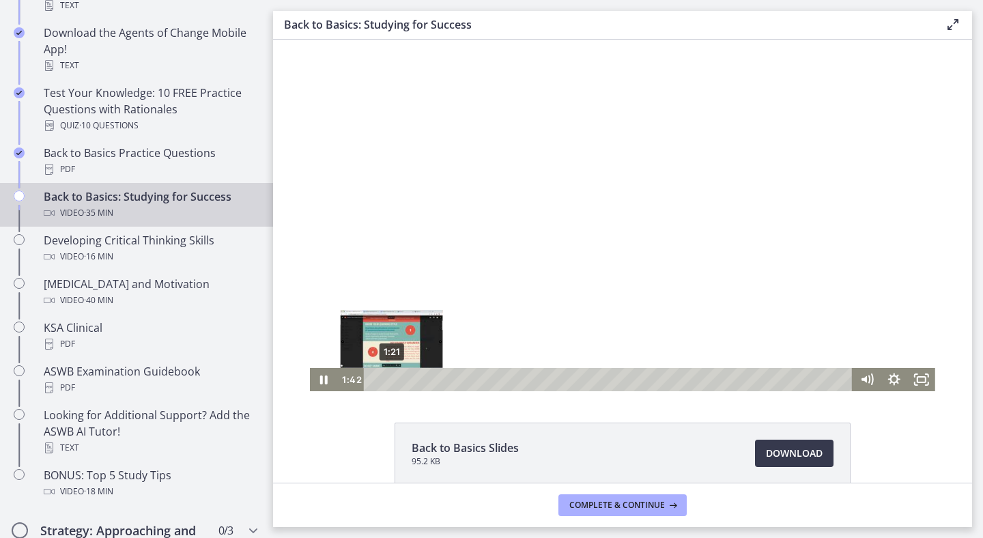
click at [392, 381] on div "1:21" at bounding box center [610, 379] width 473 height 23
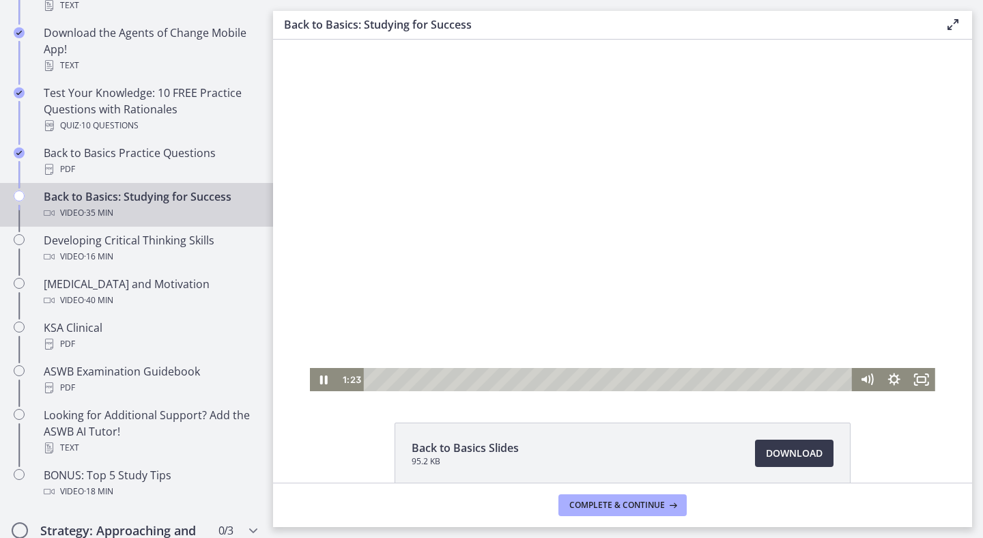
click at [542, 173] on div at bounding box center [623, 216] width 626 height 352
click at [540, 165] on div at bounding box center [623, 216] width 626 height 352
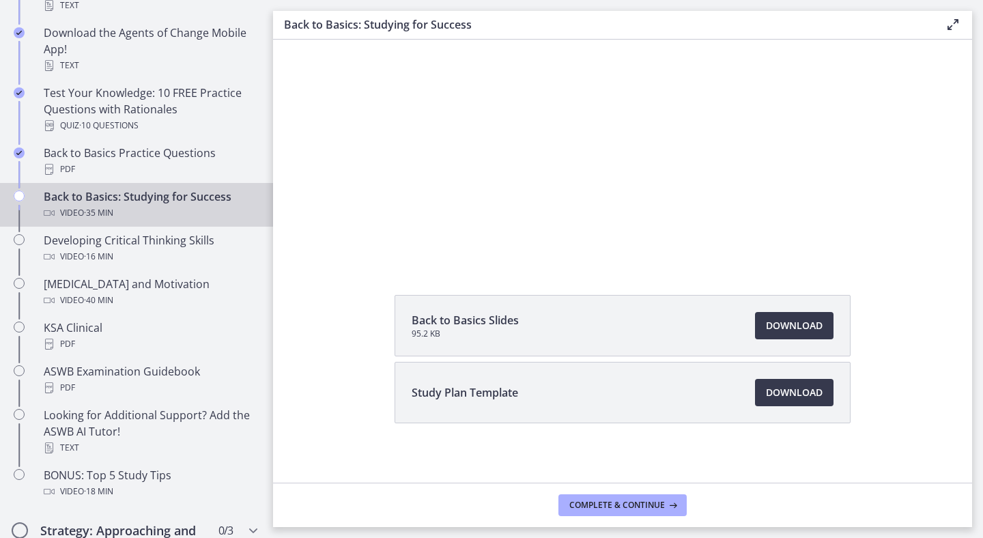
scroll to position [134, 0]
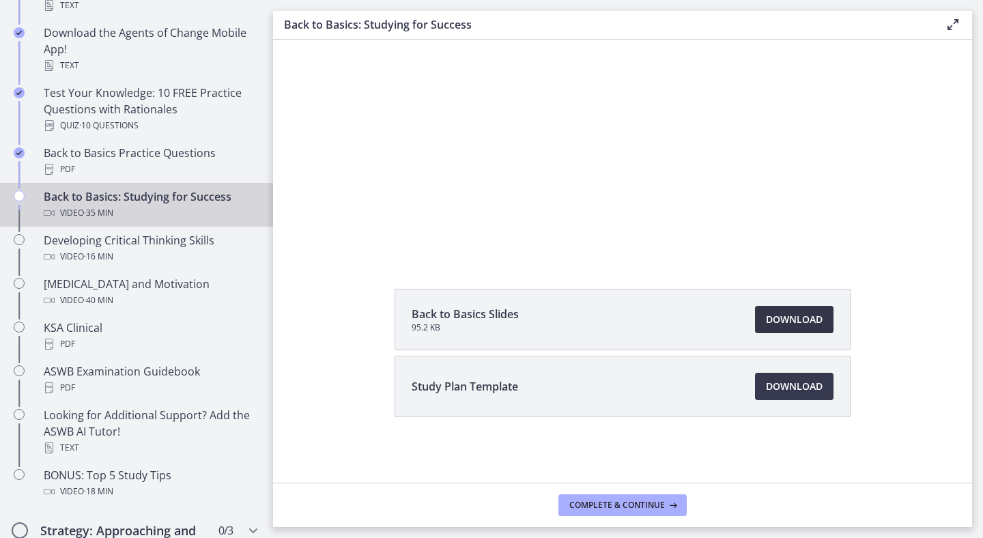
click at [801, 326] on span "Download Opens in a new window" at bounding box center [794, 319] width 57 height 16
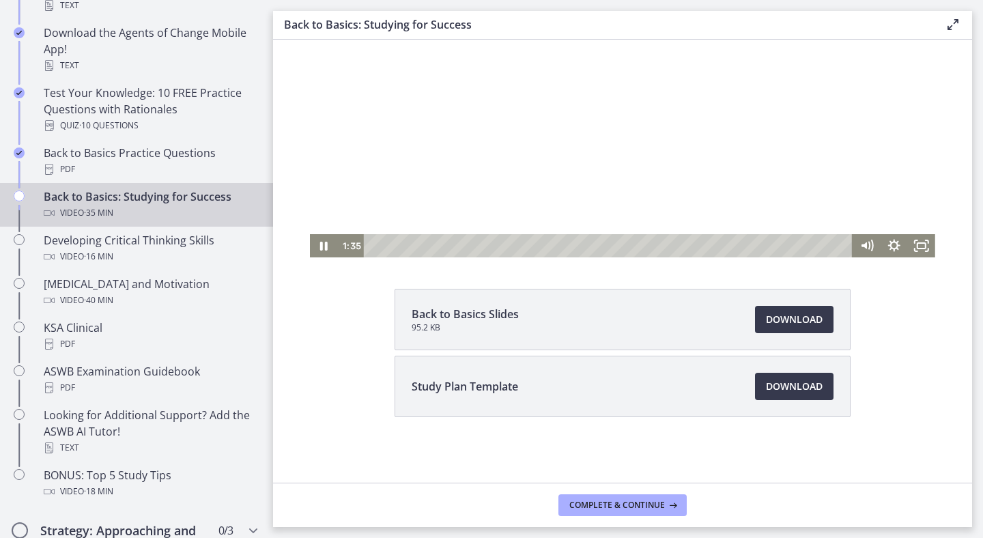
click at [522, 167] on div at bounding box center [623, 82] width 626 height 352
click at [522, 133] on div at bounding box center [623, 82] width 626 height 352
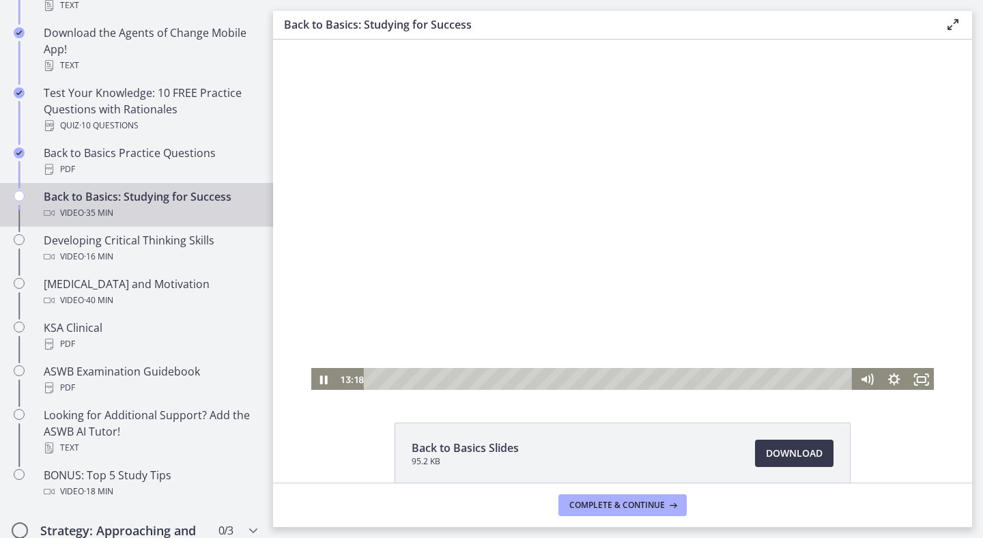
click at [878, 338] on div at bounding box center [623, 216] width 626 height 352
click at [750, 306] on div at bounding box center [623, 216] width 626 height 352
click at [729, 163] on div at bounding box center [623, 216] width 626 height 352
click at [731, 165] on div at bounding box center [623, 216] width 626 height 352
click at [597, 249] on div at bounding box center [623, 216] width 626 height 352
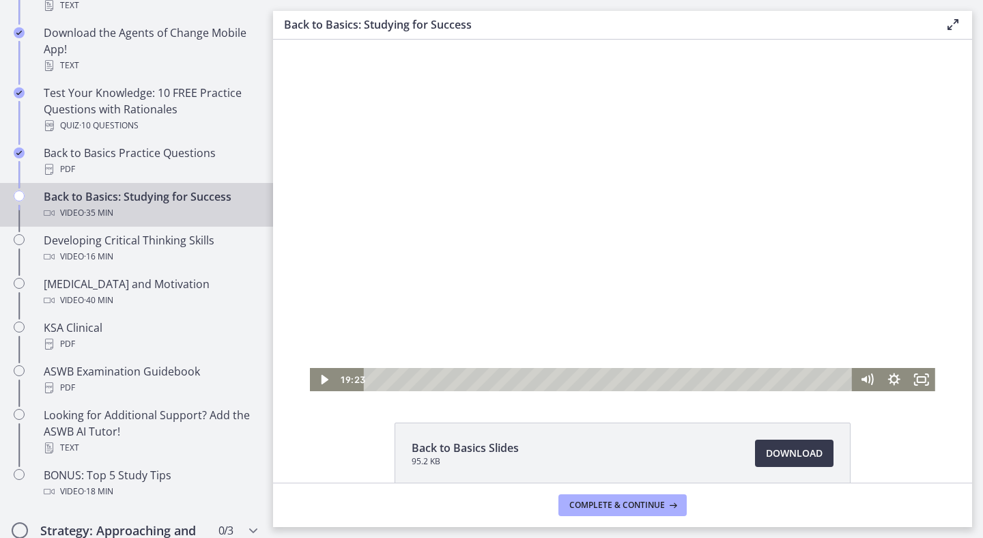
click at [597, 249] on div at bounding box center [623, 216] width 626 height 352
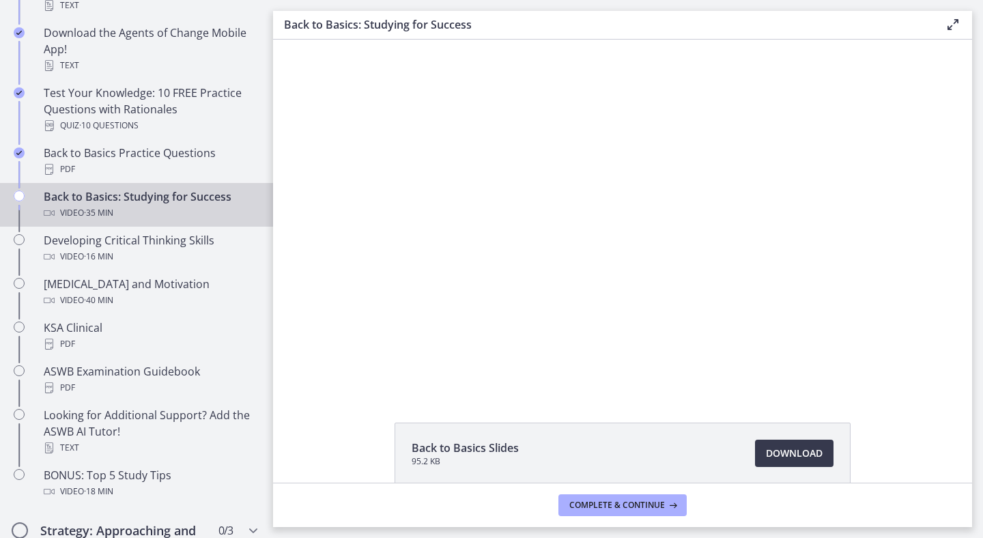
click at [597, 249] on div at bounding box center [623, 216] width 626 height 352
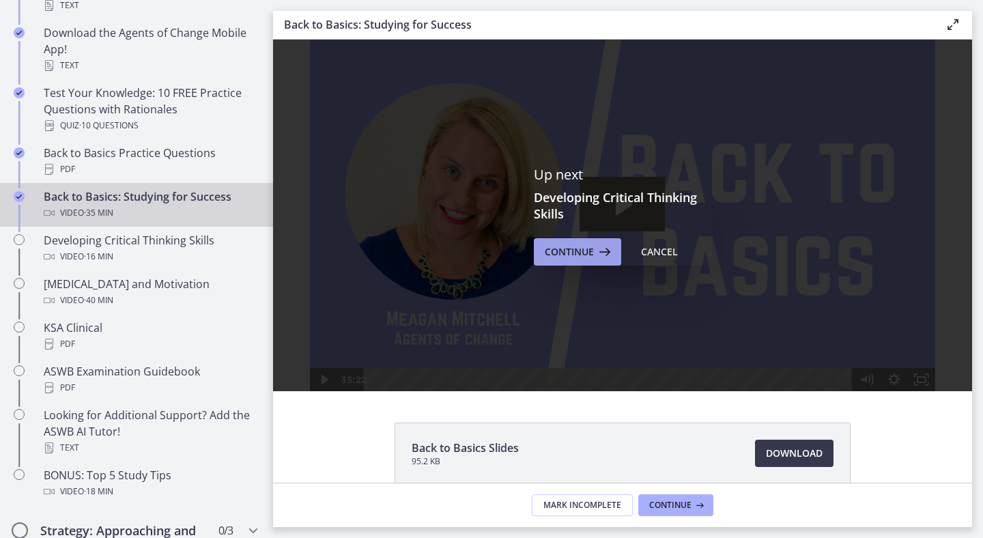
click at [571, 254] on span "Continue" at bounding box center [569, 252] width 49 height 16
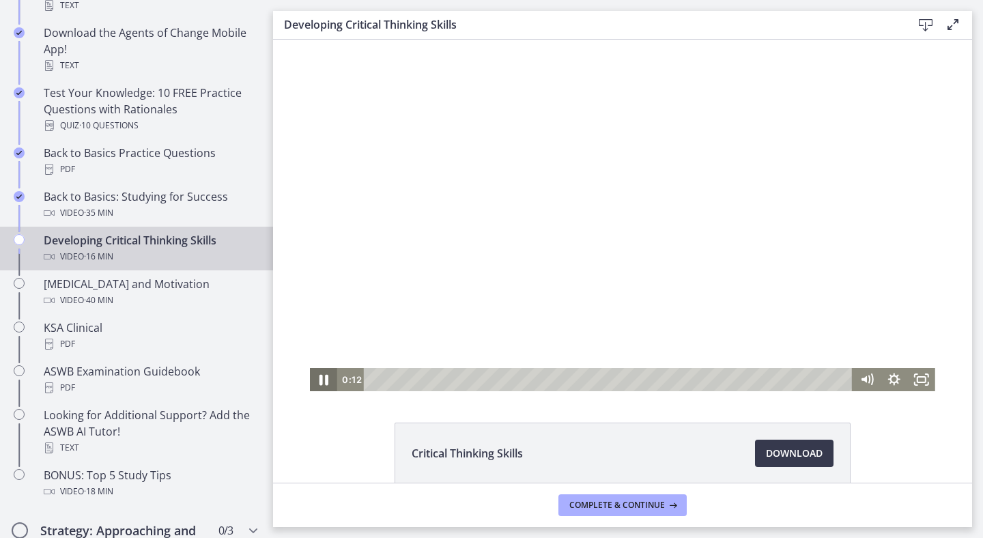
click at [323, 384] on icon "Pause" at bounding box center [323, 380] width 33 height 28
